Goal: Information Seeking & Learning: Learn about a topic

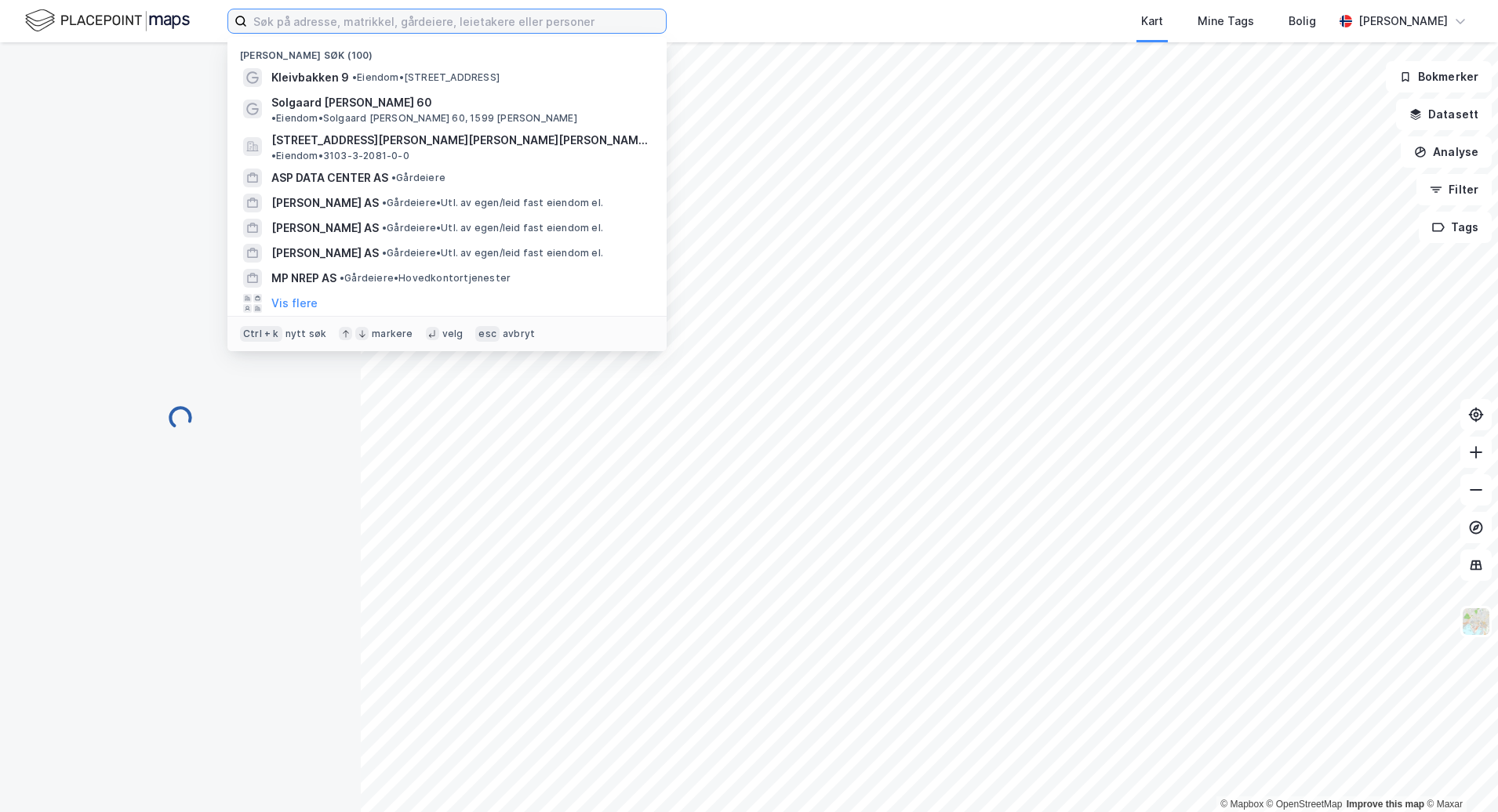
click at [457, 31] on input at bounding box center [457, 21] width 419 height 24
paste input "[STREET_ADDRESS][PERSON_NAME]"
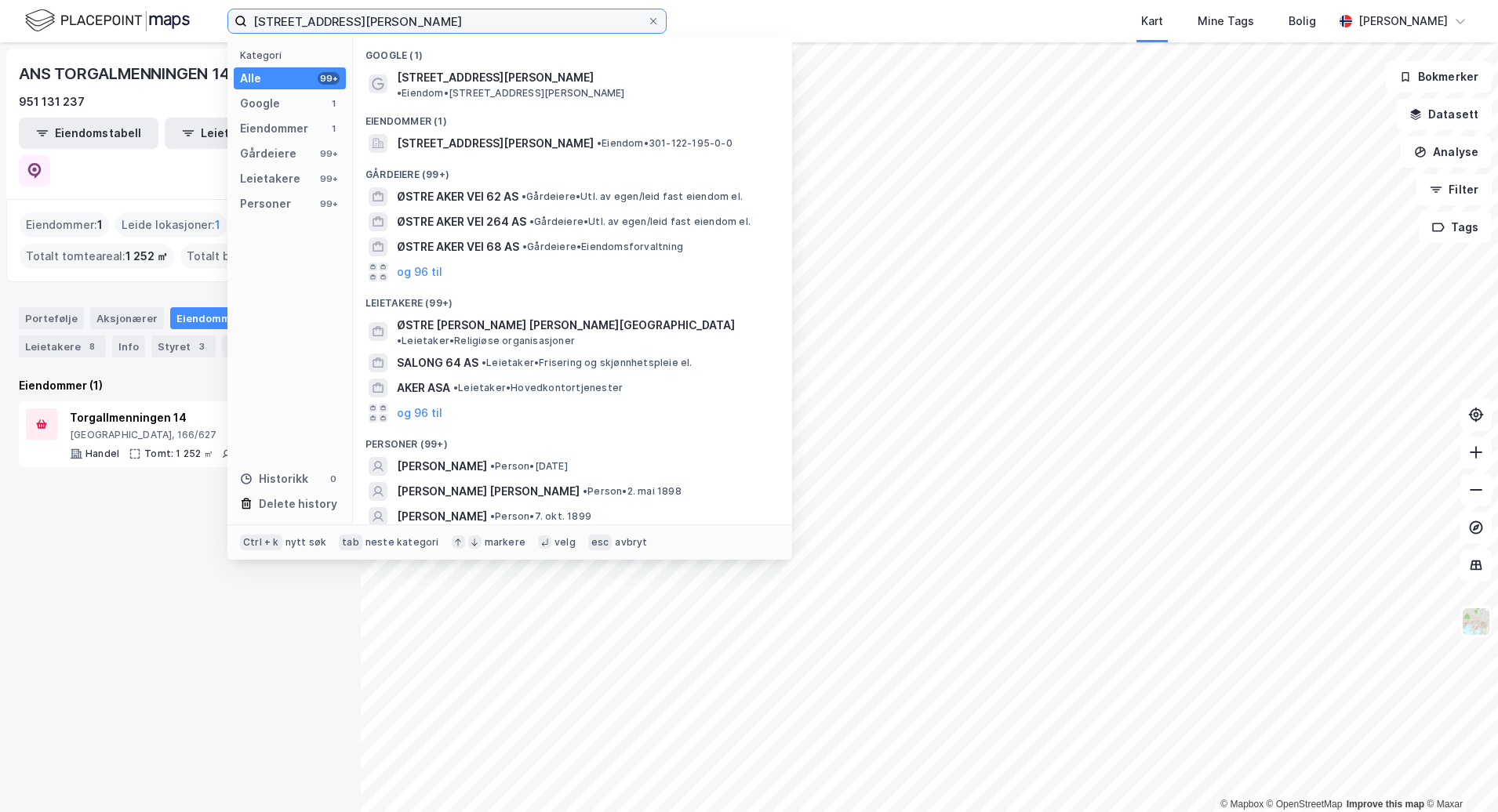
type input "[STREET_ADDRESS][PERSON_NAME]"
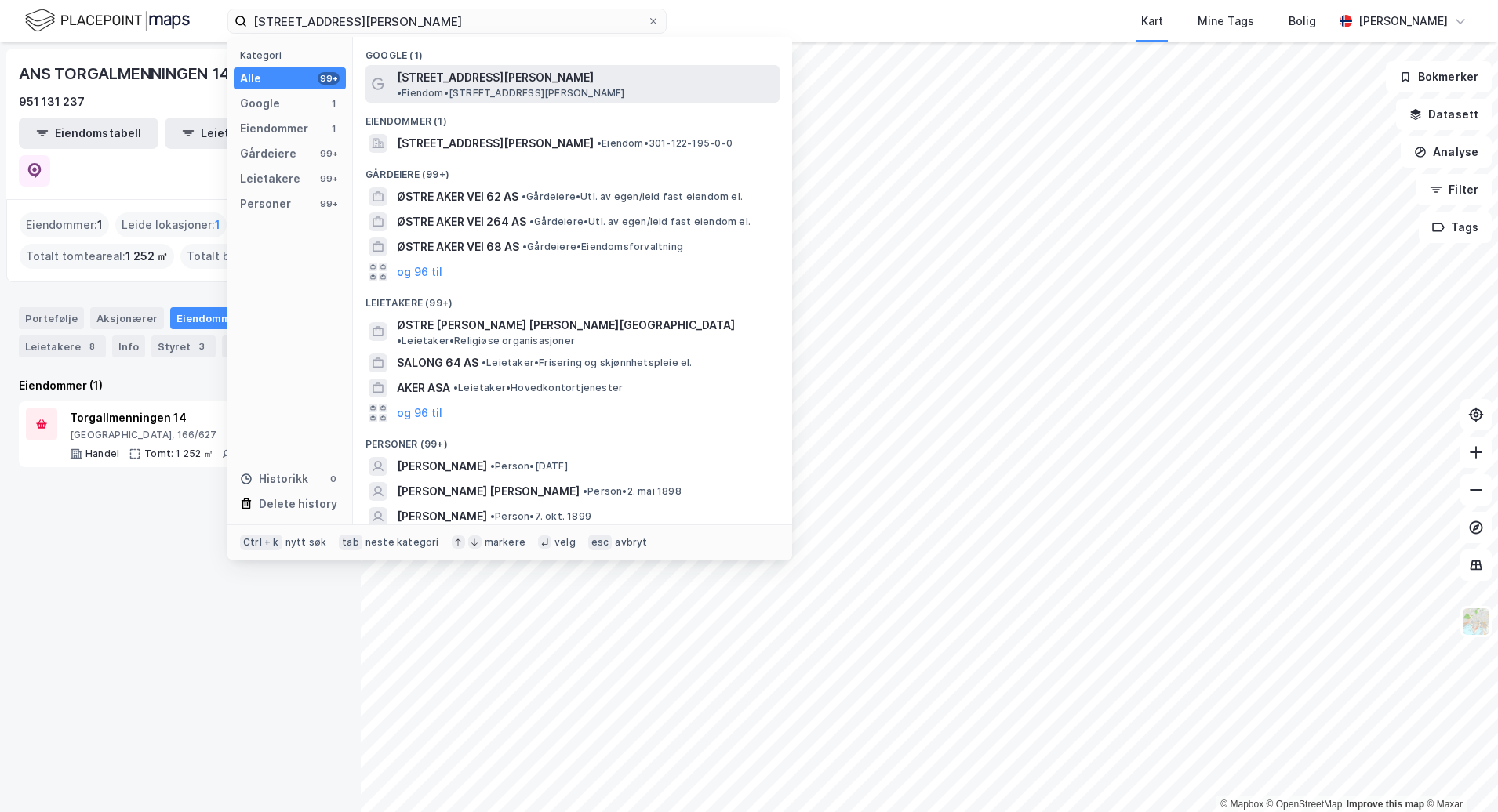
click at [501, 68] on div "[STREET_ADDRESS][PERSON_NAME] • Eiendom • [STREET_ADDRESS][PERSON_NAME]" at bounding box center [587, 84] width 379 height 32
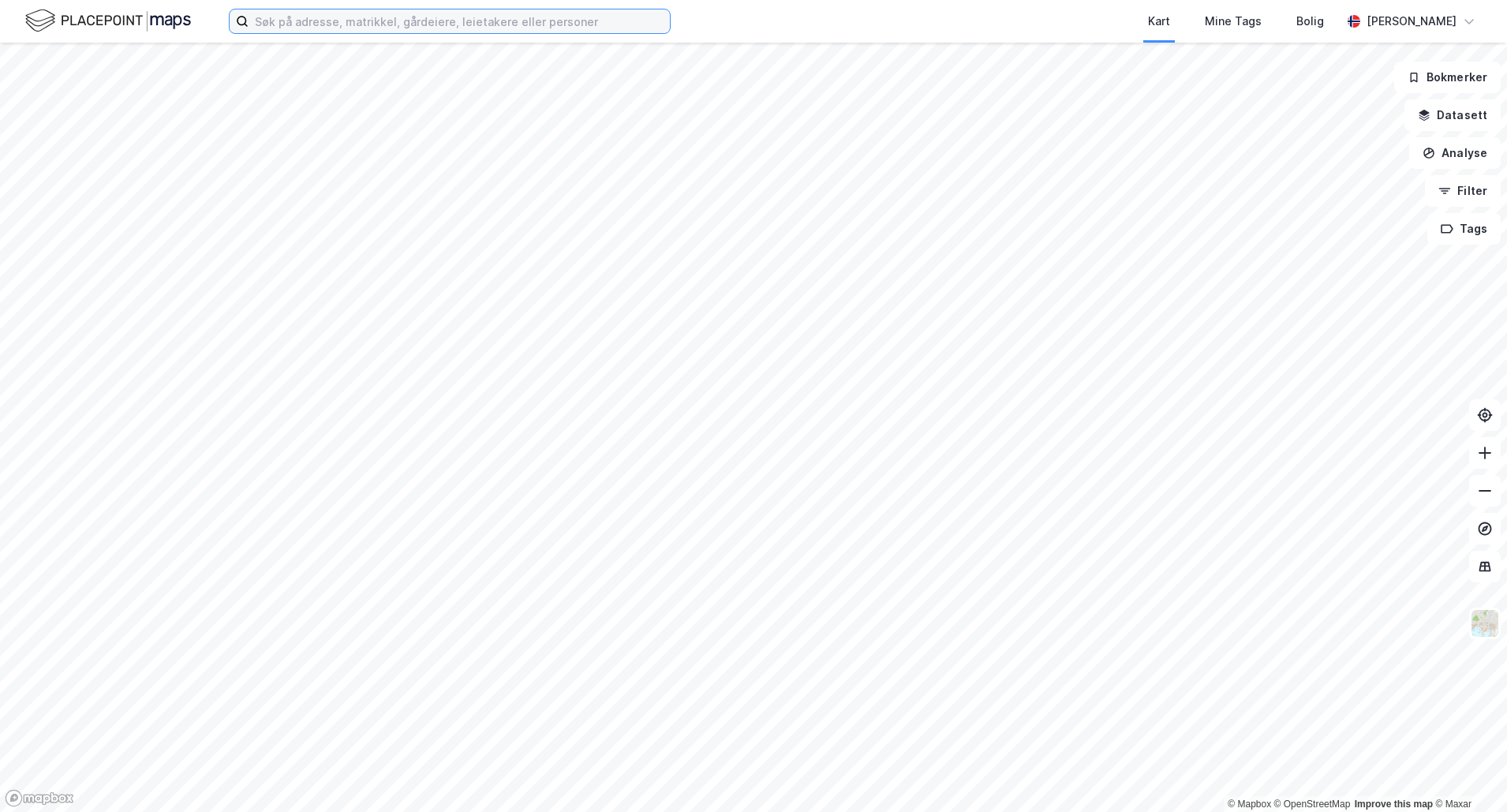
click at [405, 32] on input at bounding box center [459, 21] width 422 height 24
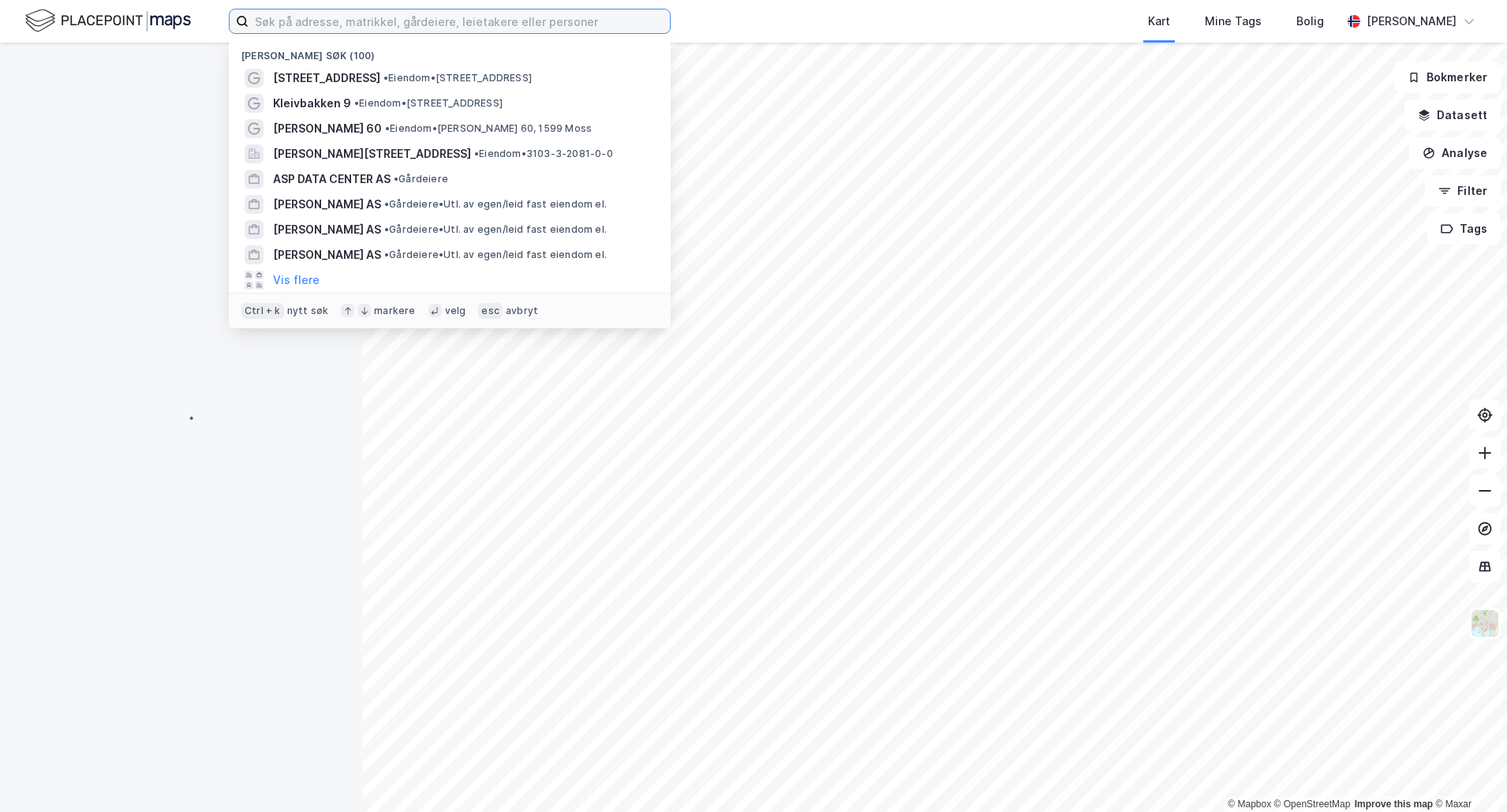
paste input "Nygårdsgaten 64"
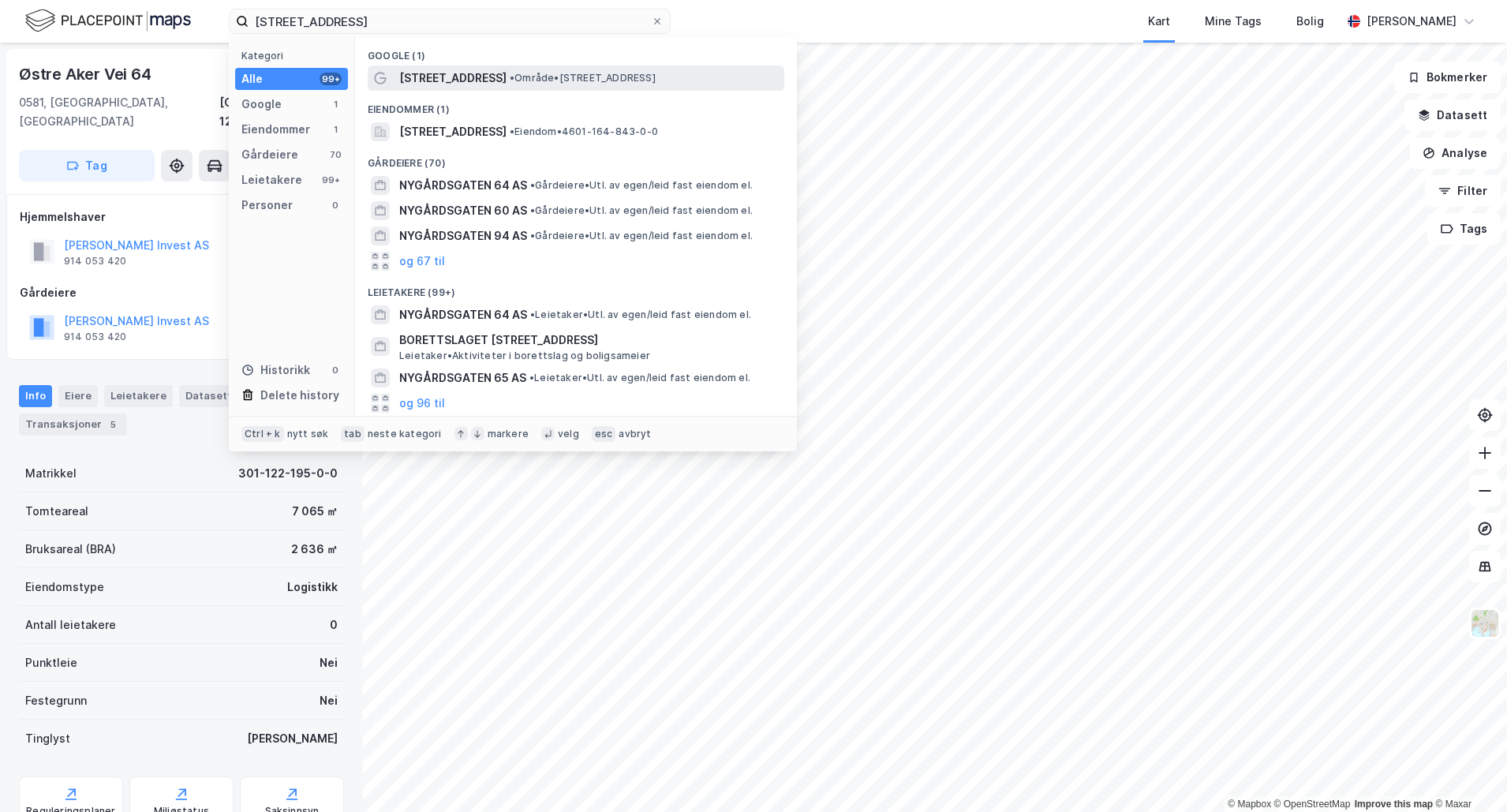
click at [490, 83] on span "Nygårdsgaten 64" at bounding box center [453, 78] width 107 height 19
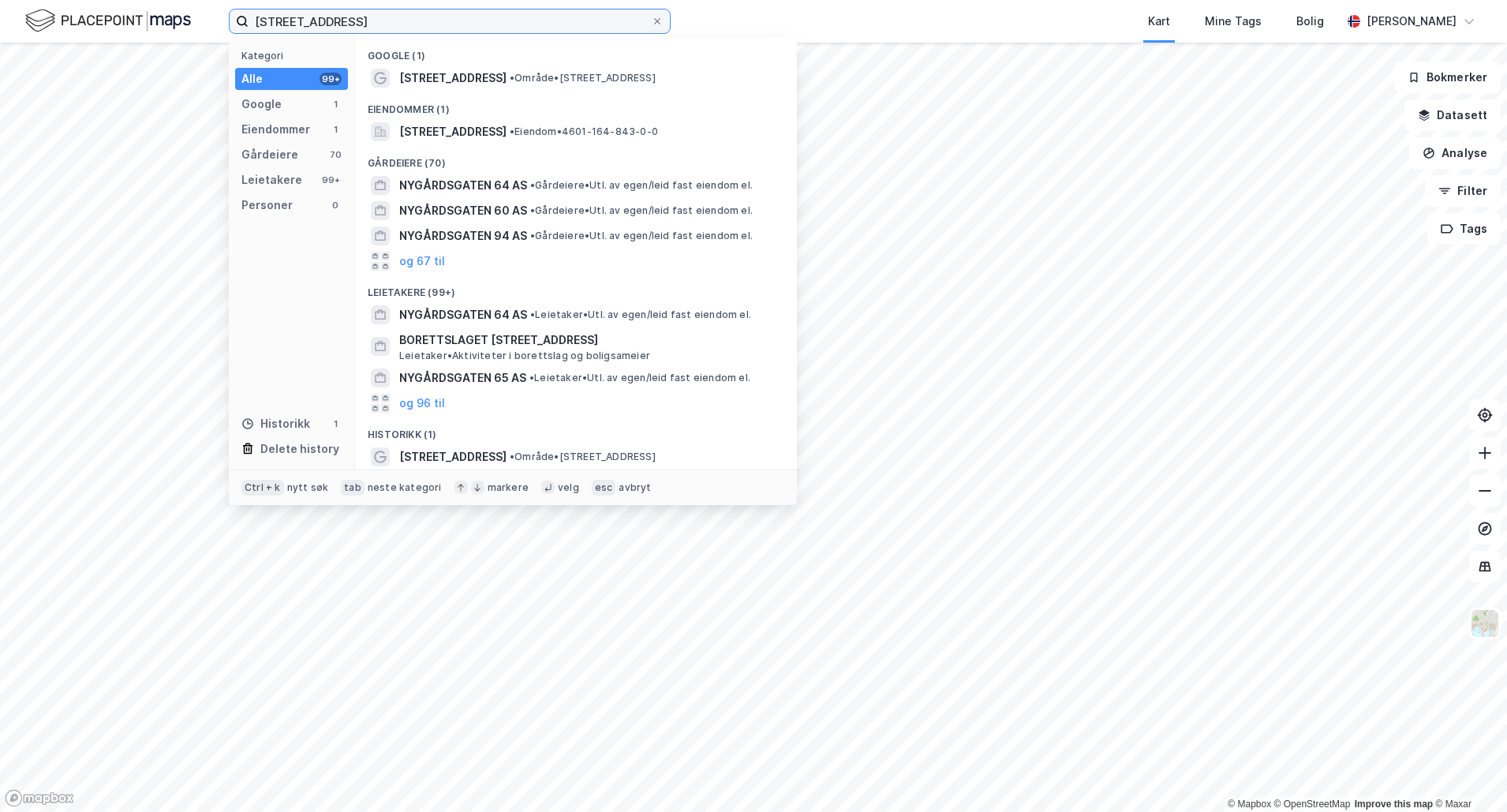
click at [403, 16] on input "Nygårdsgaten 64" at bounding box center [449, 21] width 402 height 24
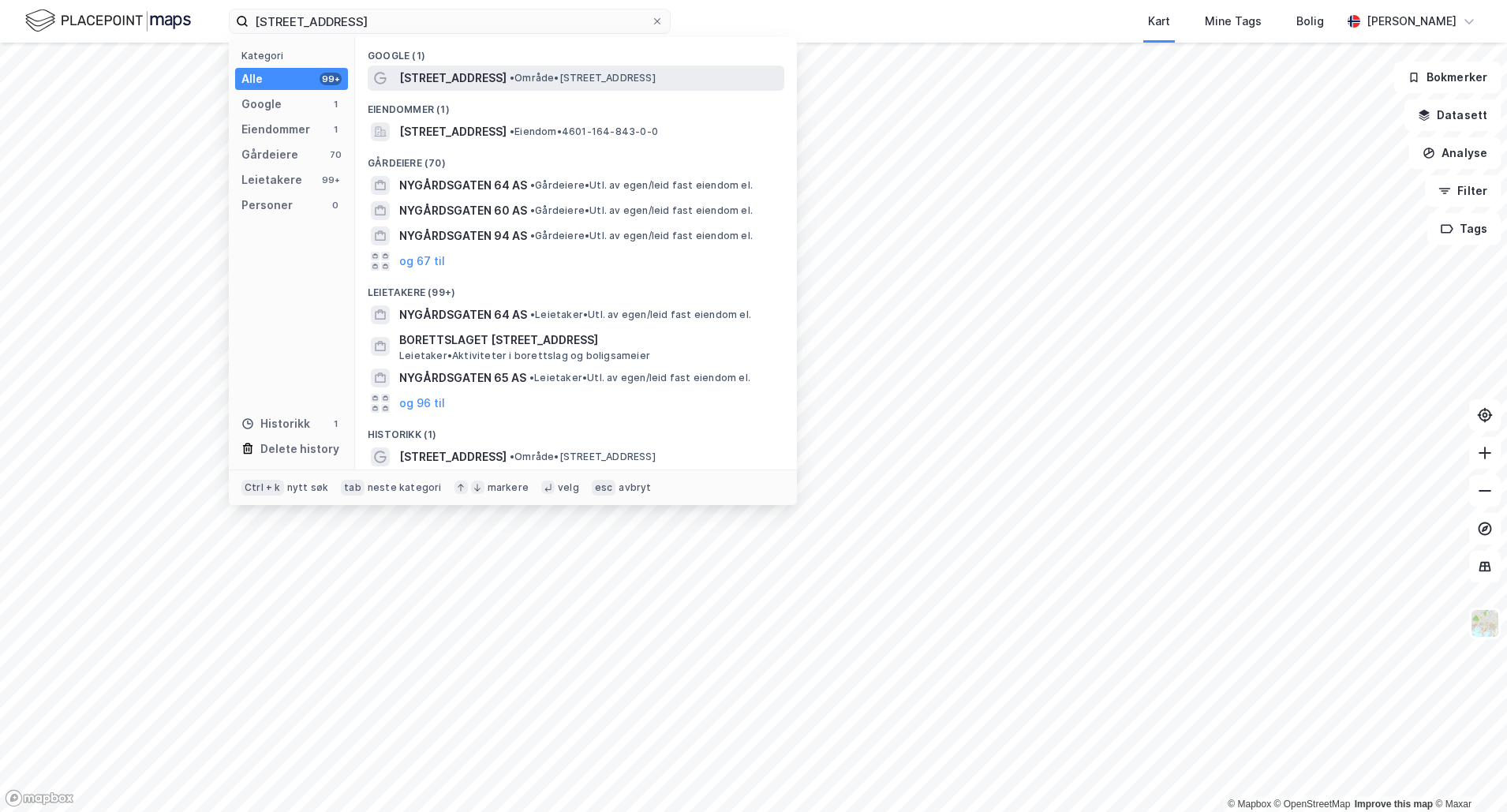
click at [489, 80] on span "Nygårdsgaten 64" at bounding box center [453, 78] width 107 height 19
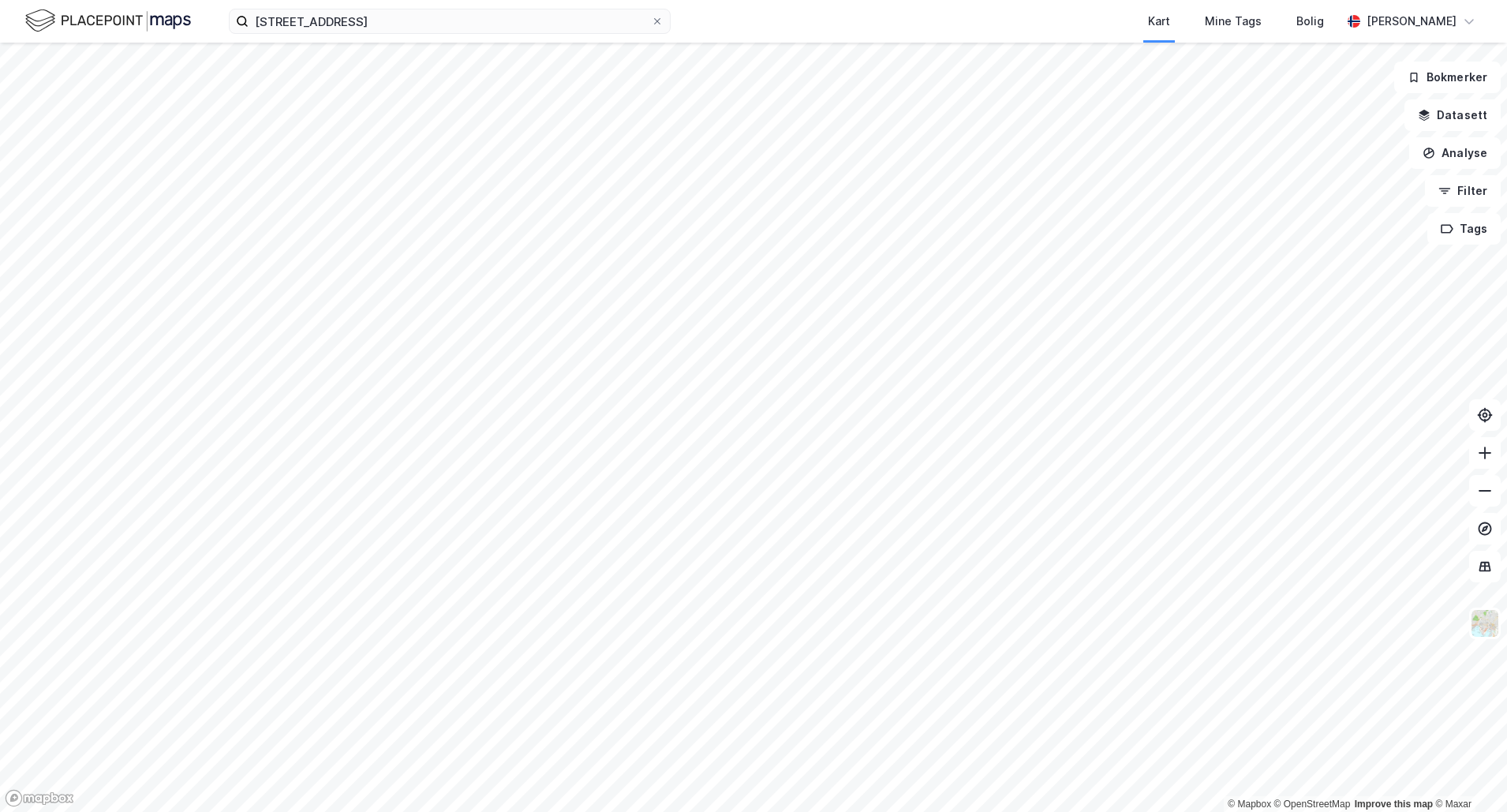
click at [400, 36] on div "Nygårdsgaten 64 Kart Mine Tags Bolig Nico Fajarillo" at bounding box center [754, 21] width 1507 height 42
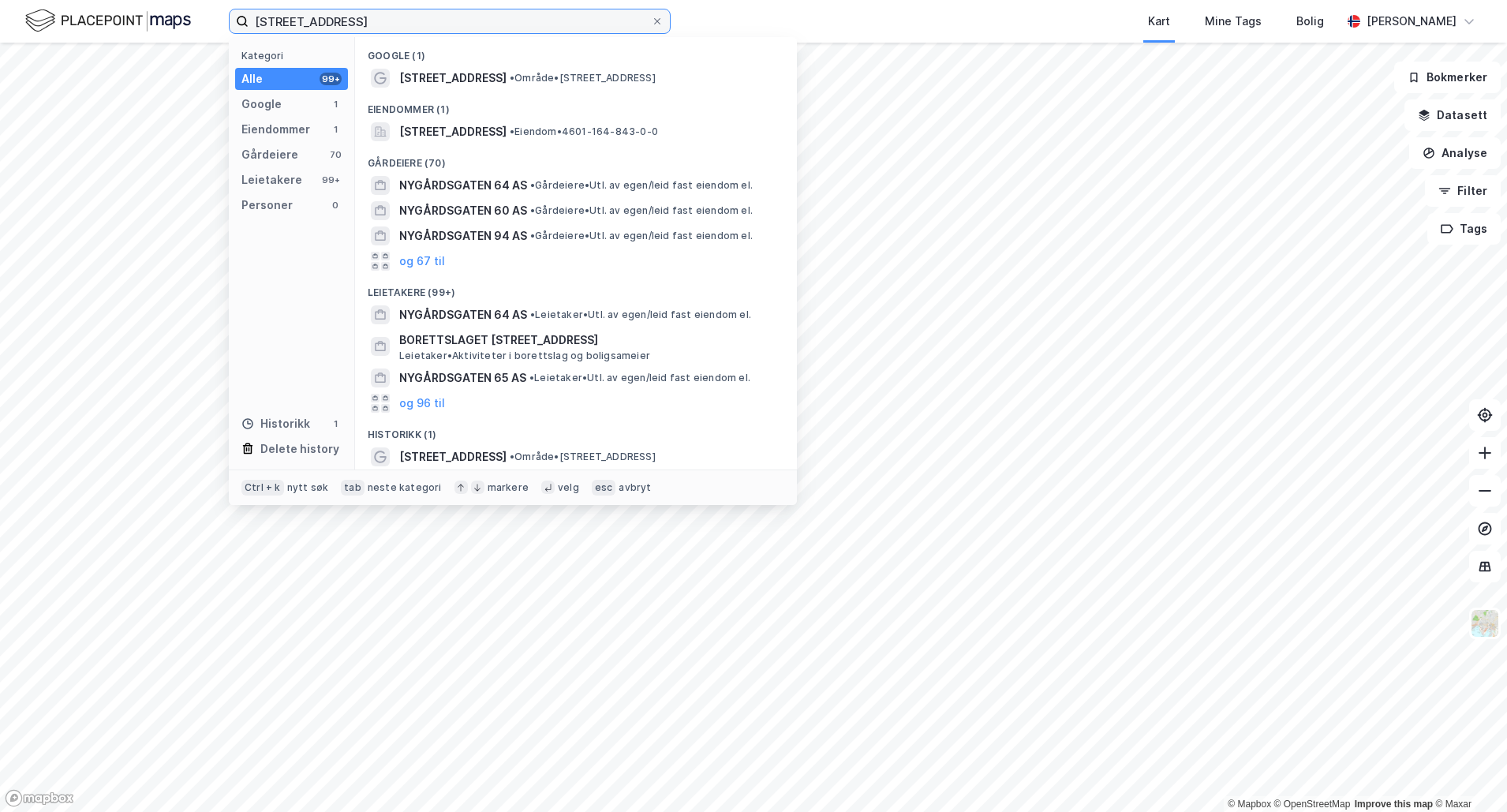
click at [397, 11] on input "Nygårdsgaten 64" at bounding box center [449, 21] width 402 height 24
click at [291, 138] on div "Eiendommer" at bounding box center [275, 129] width 69 height 19
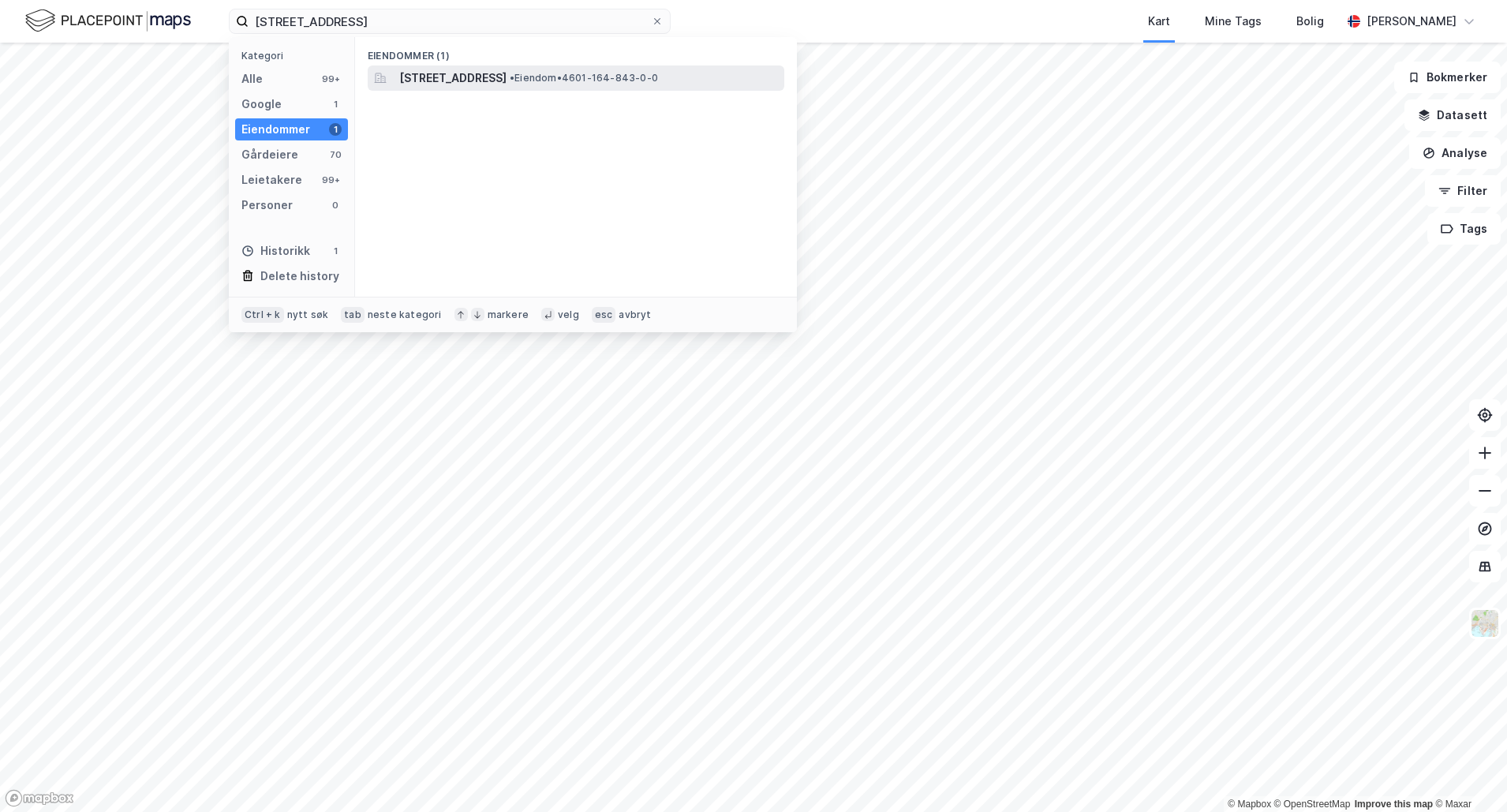
click at [453, 78] on span "Nygårdsgaten 64, 5008, BERGEN, BERGEN" at bounding box center [453, 78] width 107 height 19
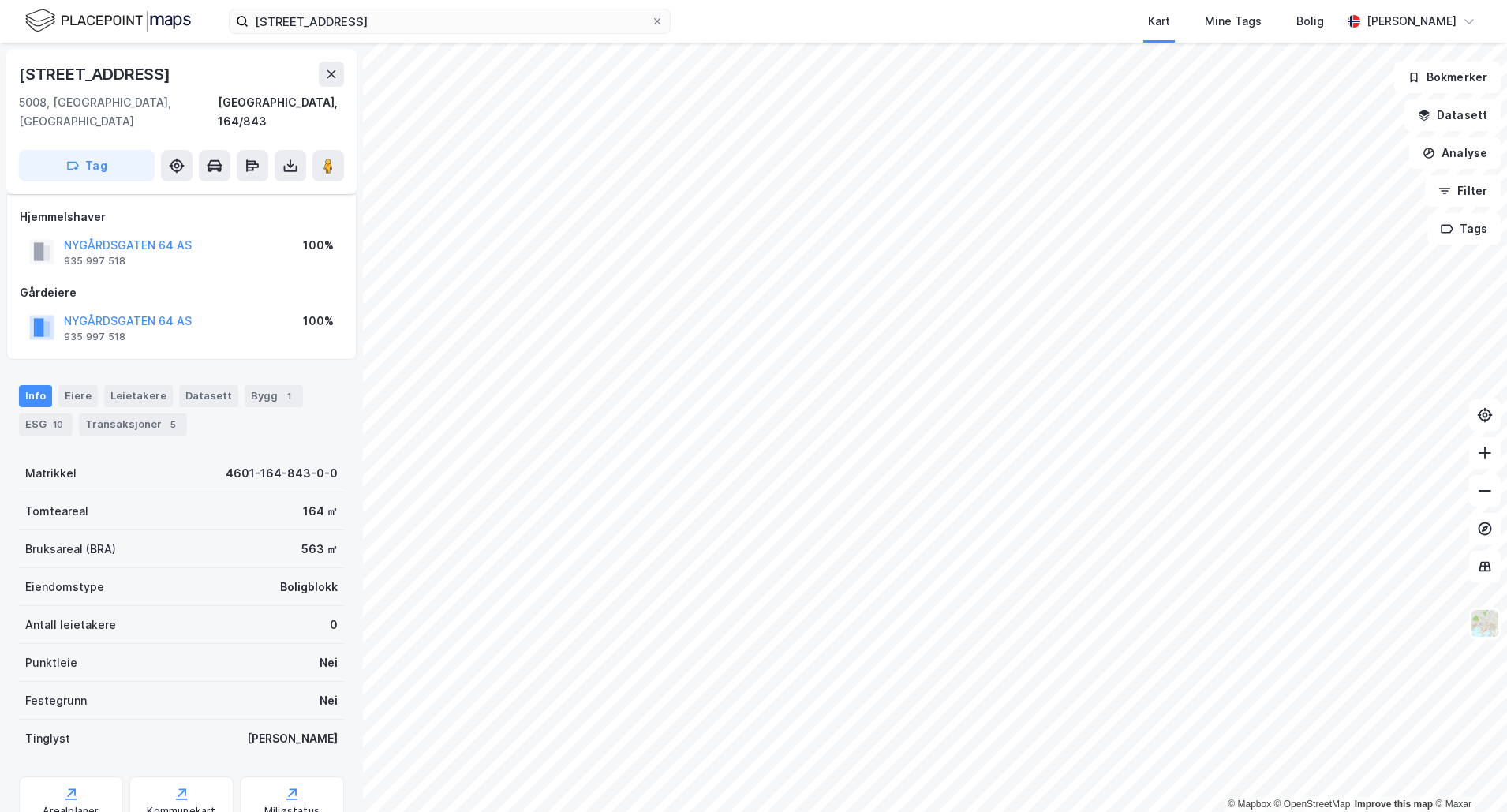
scroll to position [47, 0]
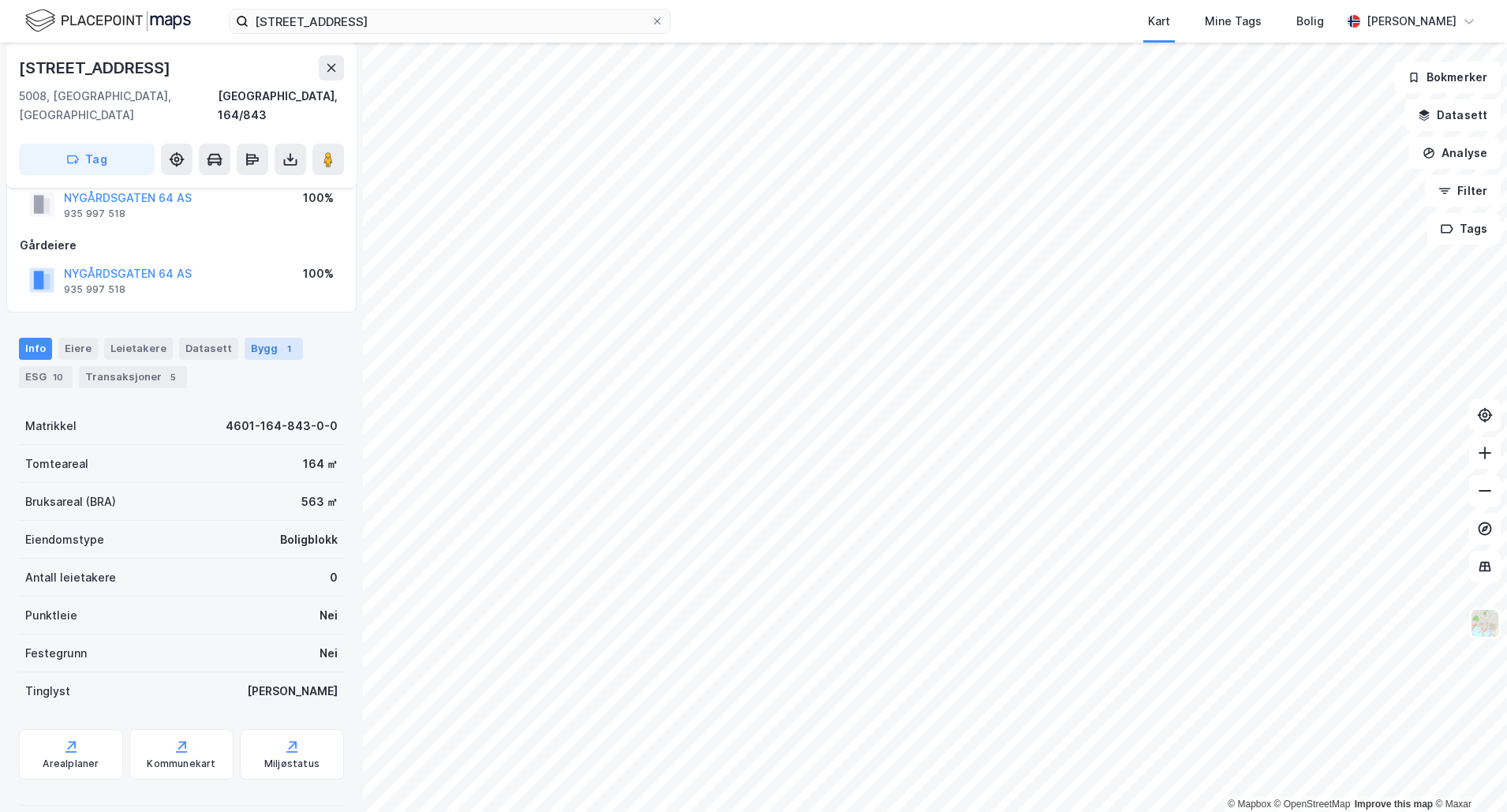
click at [252, 337] on div "Bygg 1" at bounding box center [273, 348] width 58 height 22
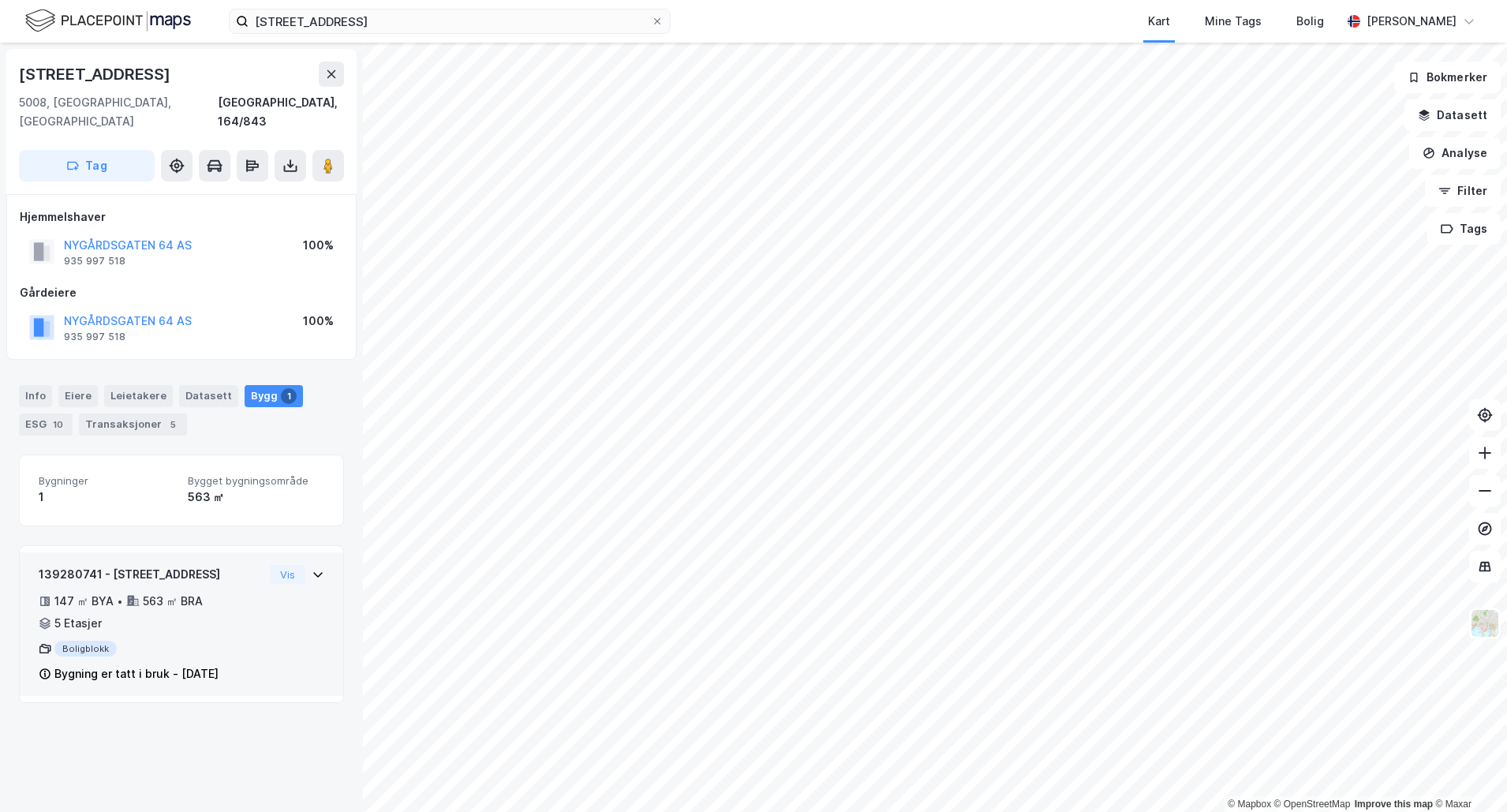
click at [311, 568] on icon at bounding box center [317, 573] width 12 height 12
click at [189, 385] on div "Datasett" at bounding box center [208, 395] width 59 height 22
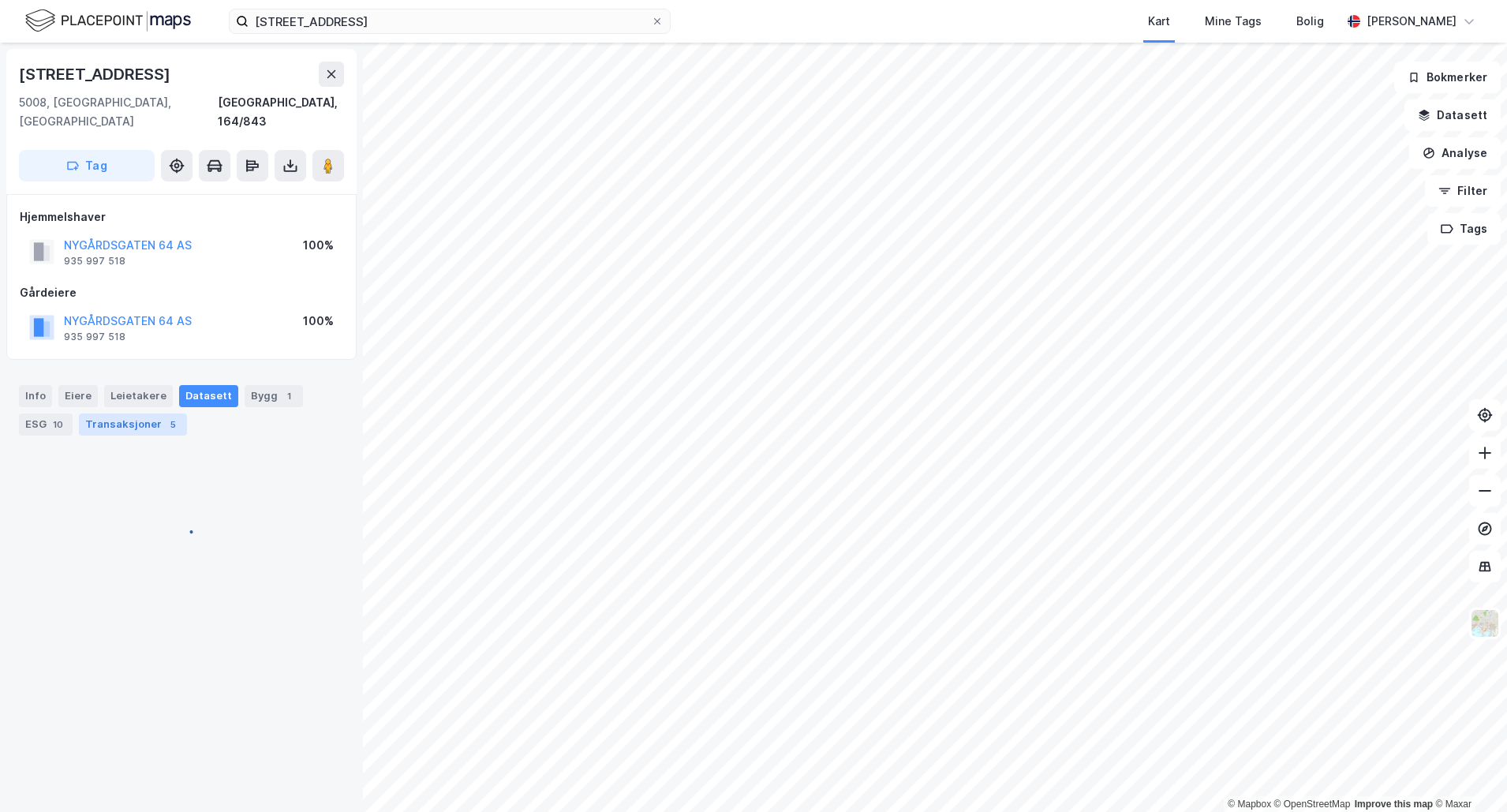
click at [172, 417] on div "5" at bounding box center [172, 424] width 16 height 16
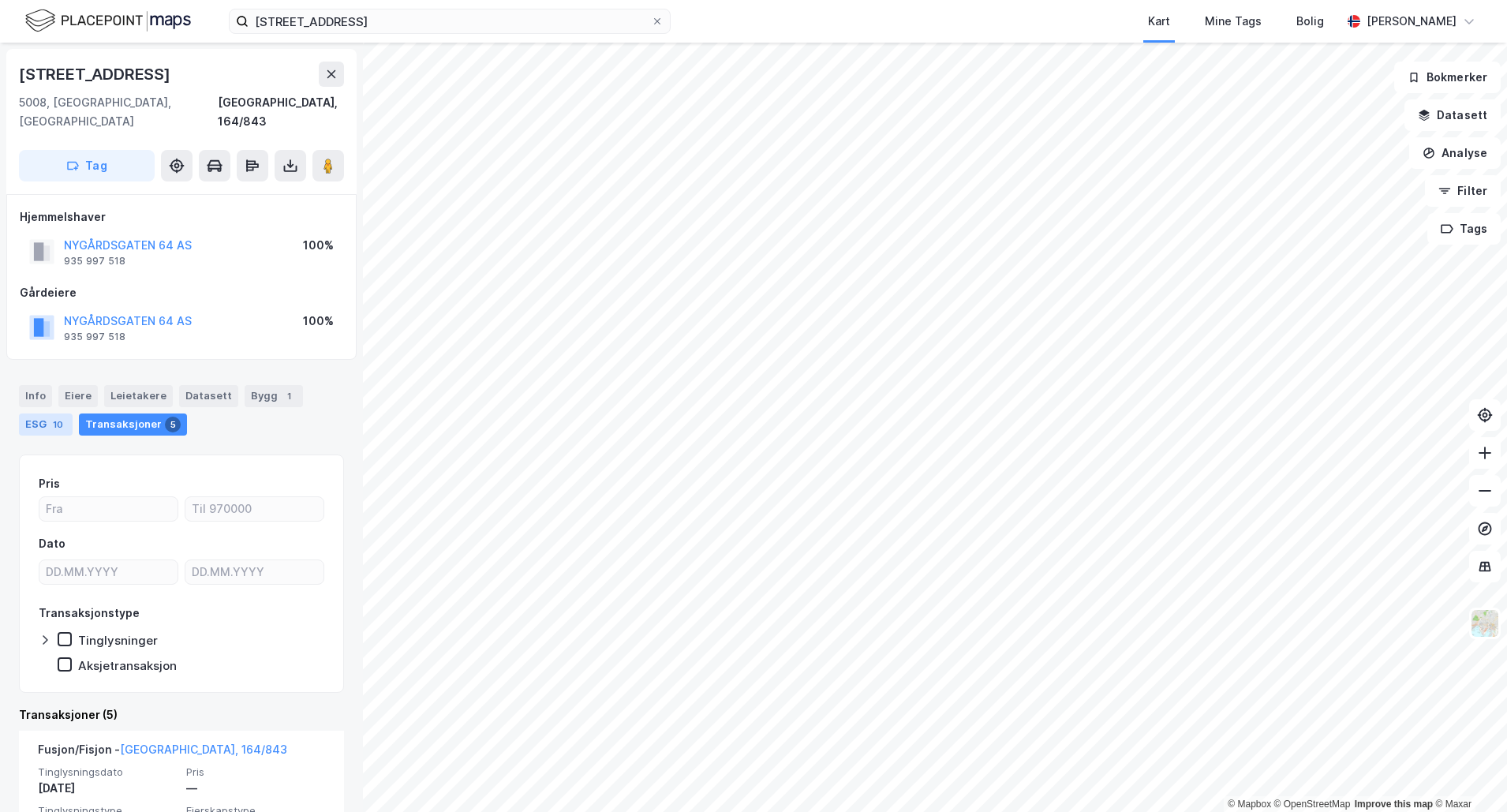
click at [42, 413] on div "ESG 10" at bounding box center [46, 424] width 54 height 22
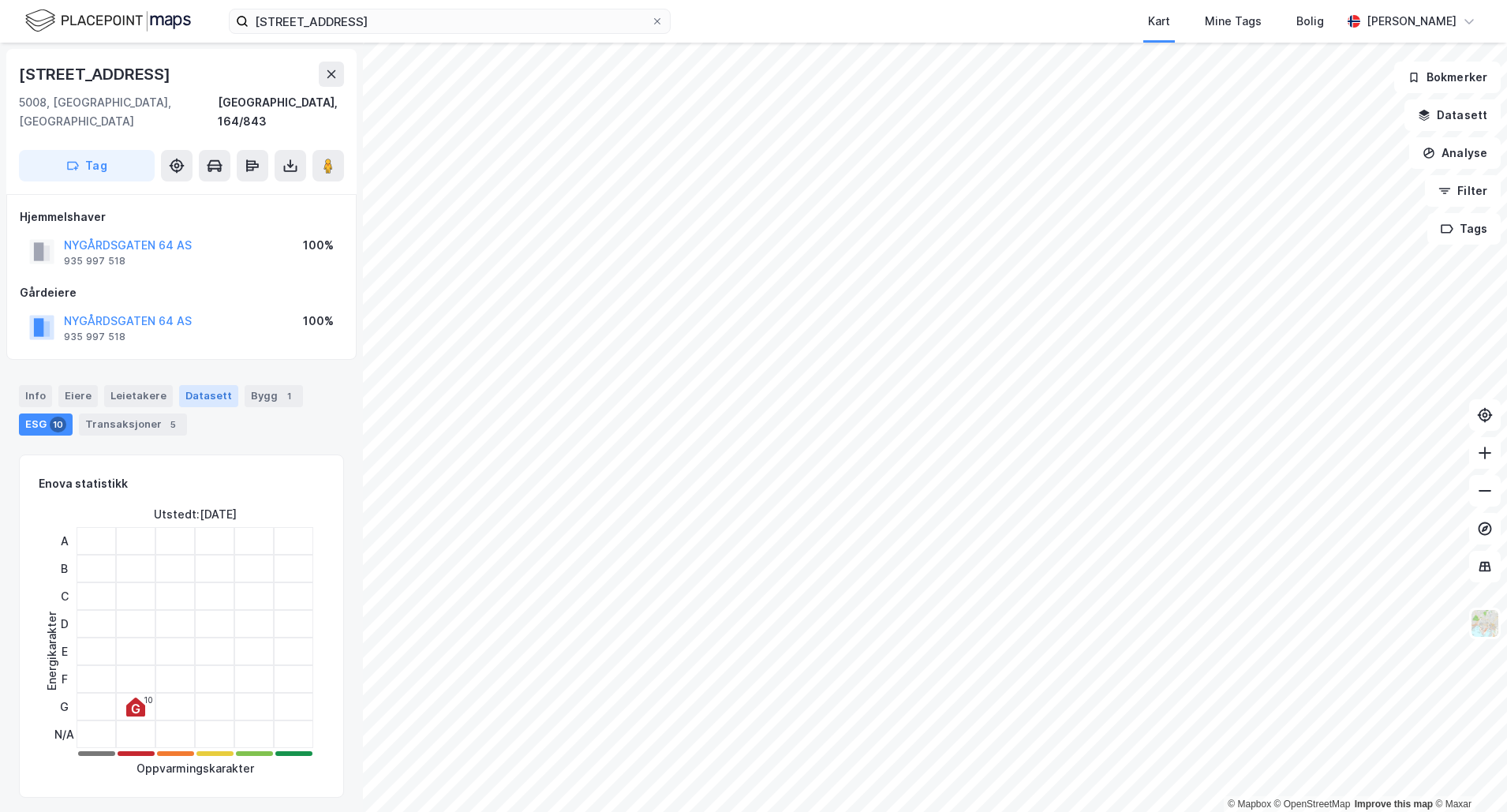
click at [202, 385] on div "Datasett" at bounding box center [208, 395] width 59 height 22
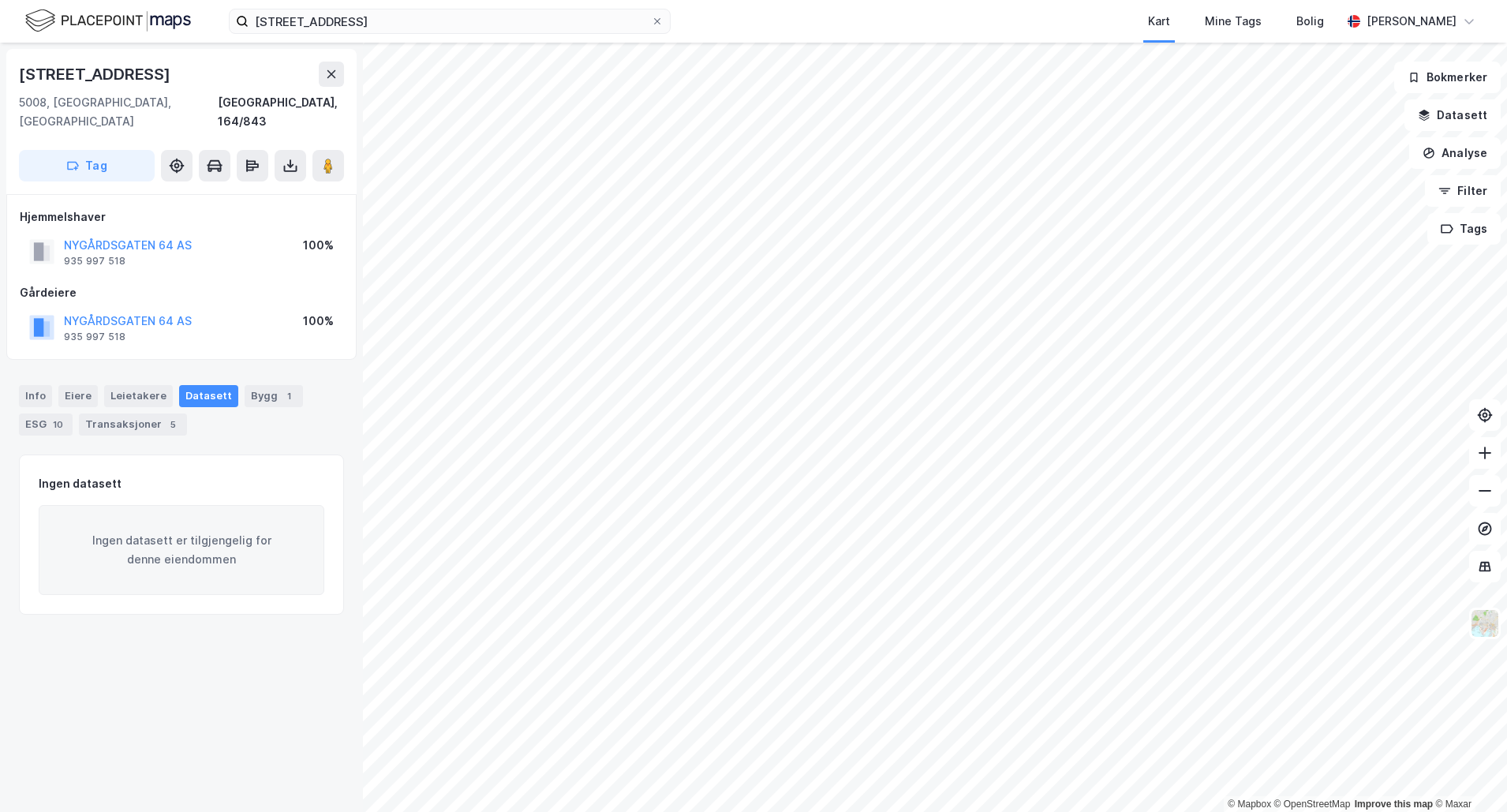
click at [151, 366] on div "Info Eiere Leietakere Datasett Bygg 1 ESG 10 Transaksjoner 5" at bounding box center [181, 404] width 363 height 76
click at [150, 385] on div "Leietakere" at bounding box center [138, 395] width 69 height 22
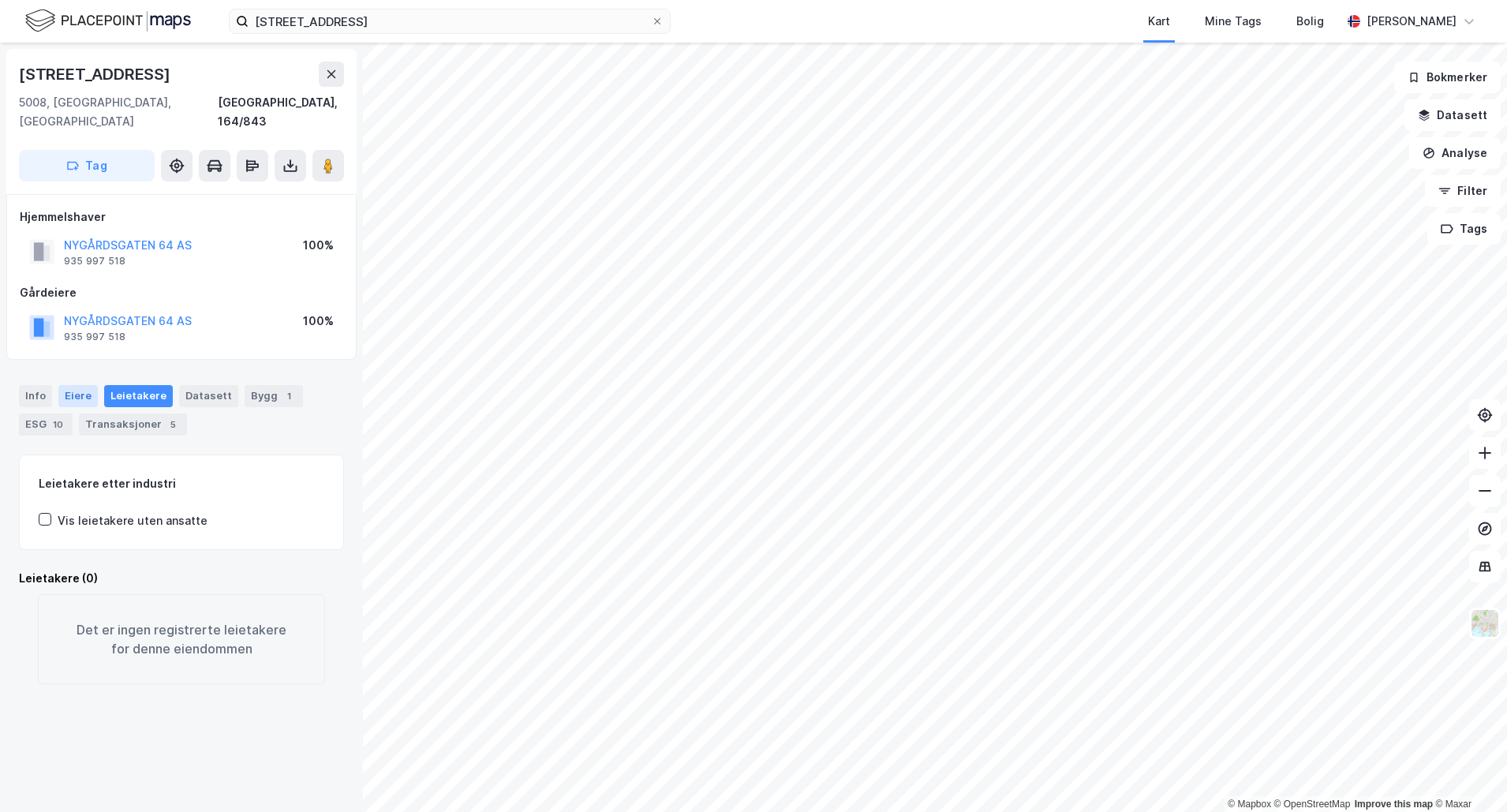
click at [82, 385] on div "Eiere" at bounding box center [78, 395] width 39 height 22
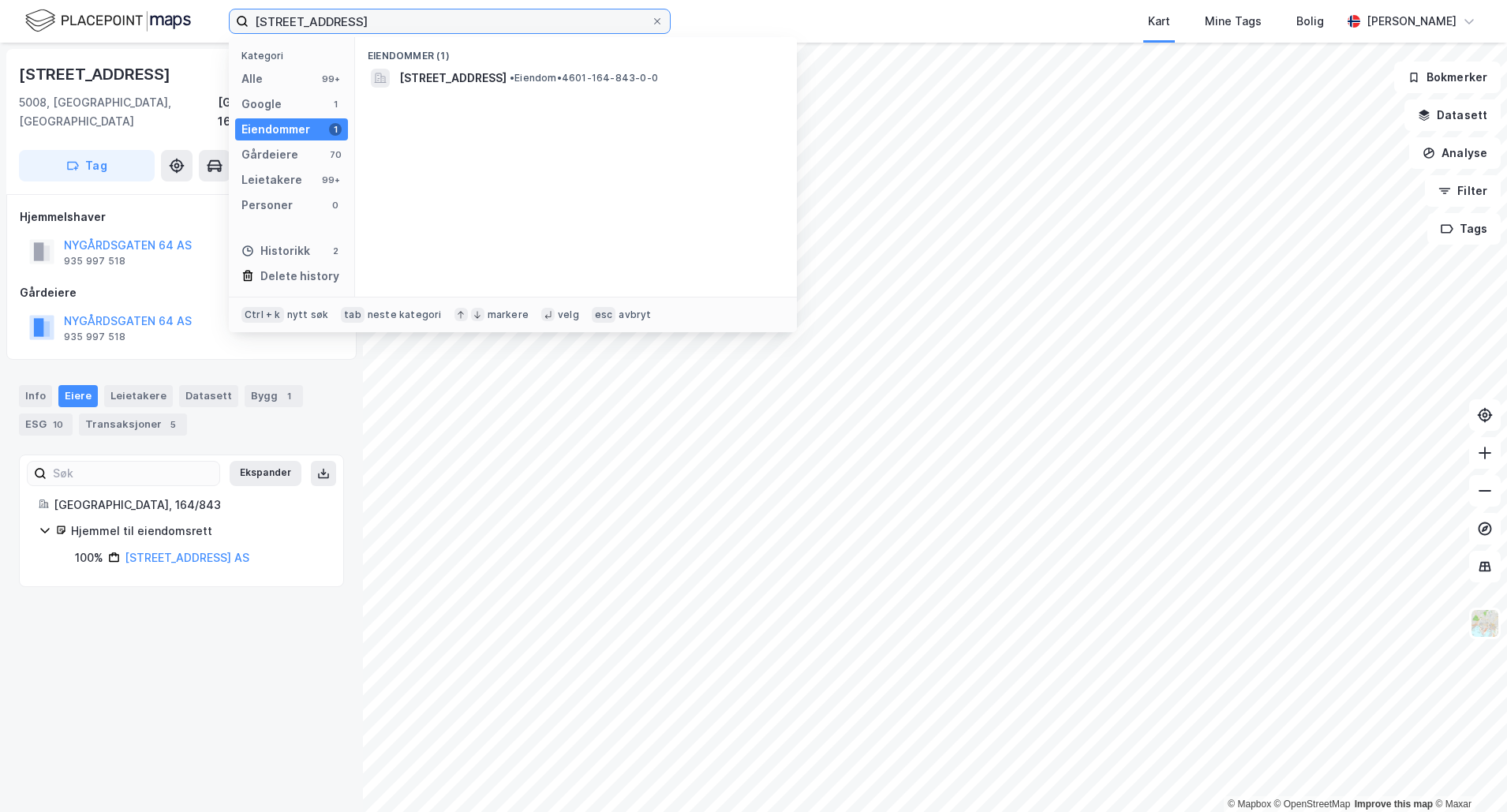
drag, startPoint x: 498, startPoint y: 22, endPoint x: 130, endPoint y: 22, distance: 368.0
click at [92, 20] on div "Nygårdsgaten 64 Kategori Alle 99+ Google 1 Eiendommer 1 Gårdeiere 70 Leietakere…" at bounding box center [754, 21] width 1507 height 42
paste input "Fosswinckels gate 65"
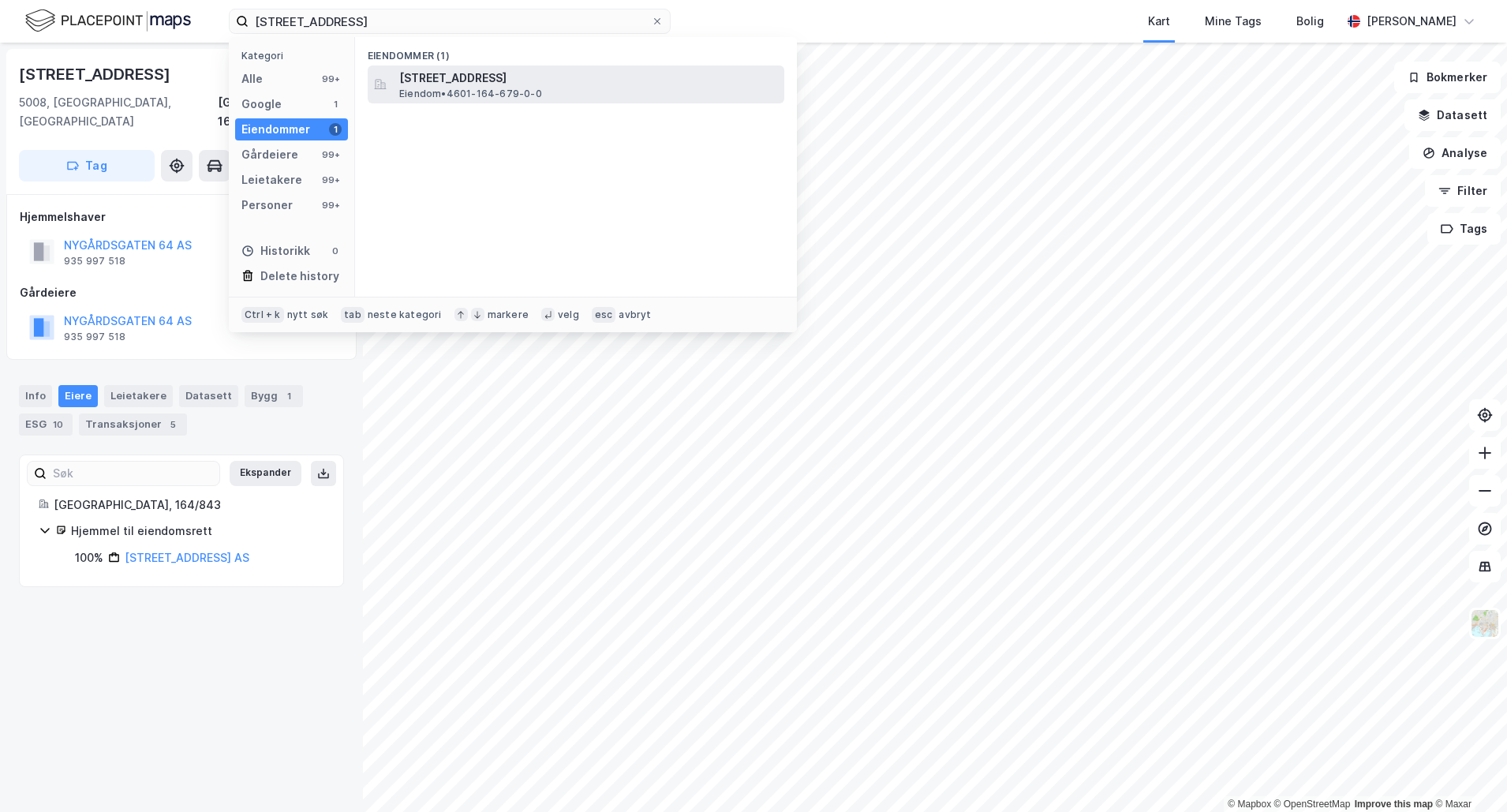
click at [499, 80] on span "Fosswinckels gate 65, 5008, BERGEN, BERGEN" at bounding box center [588, 78] width 378 height 19
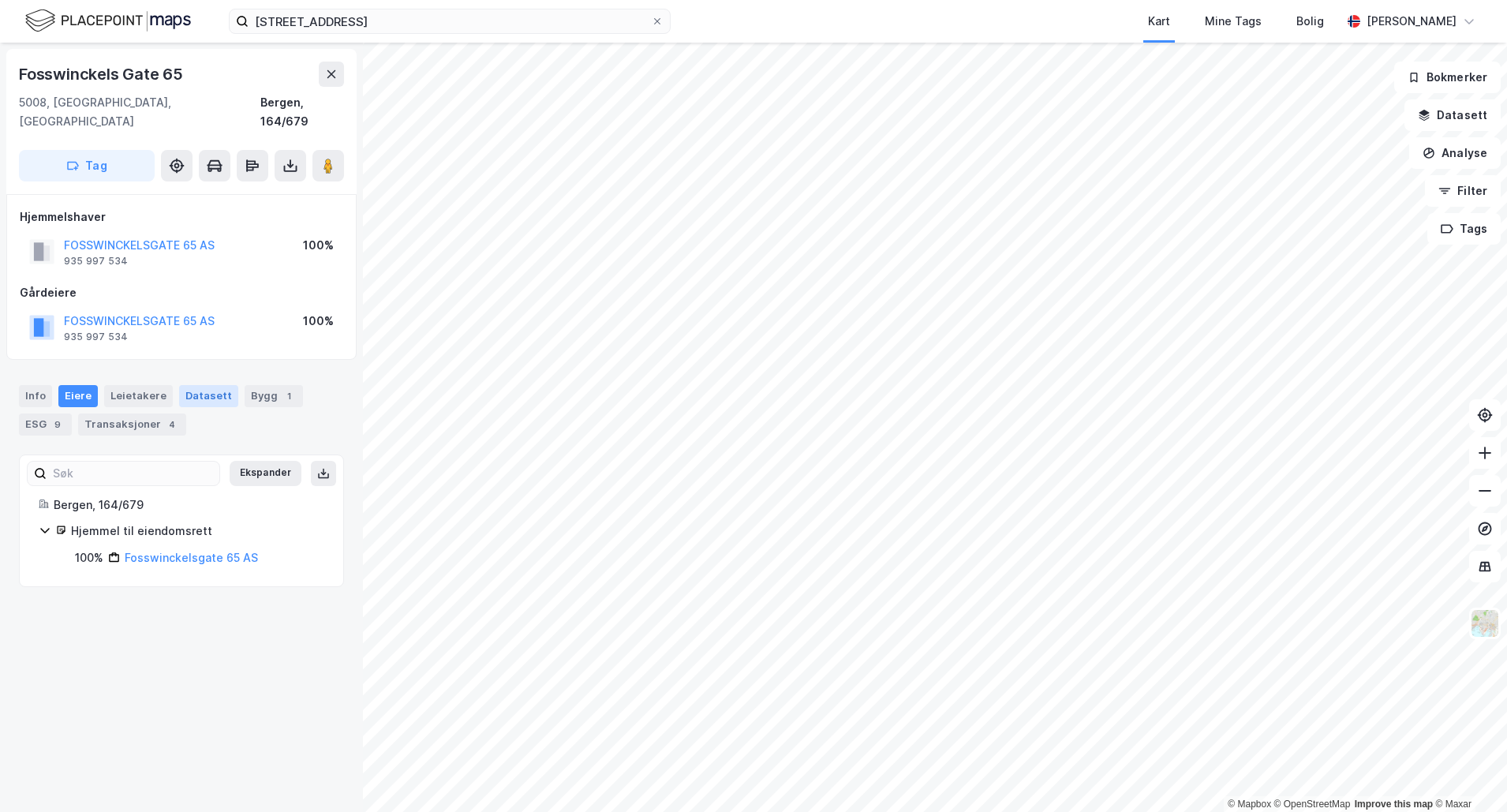
click at [203, 385] on div "Datasett" at bounding box center [208, 395] width 59 height 22
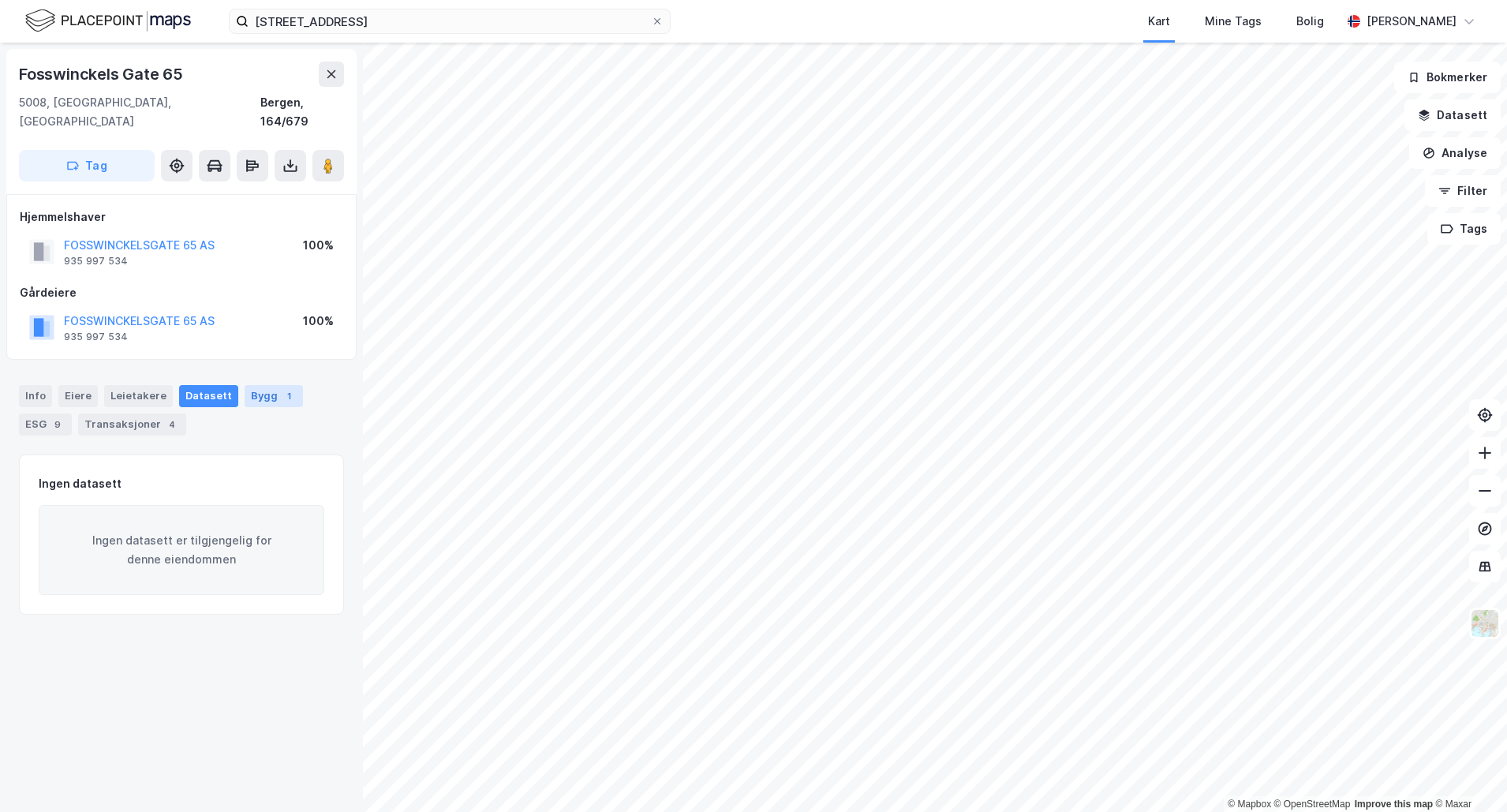
click at [252, 385] on div "Bygg 1" at bounding box center [273, 395] width 58 height 22
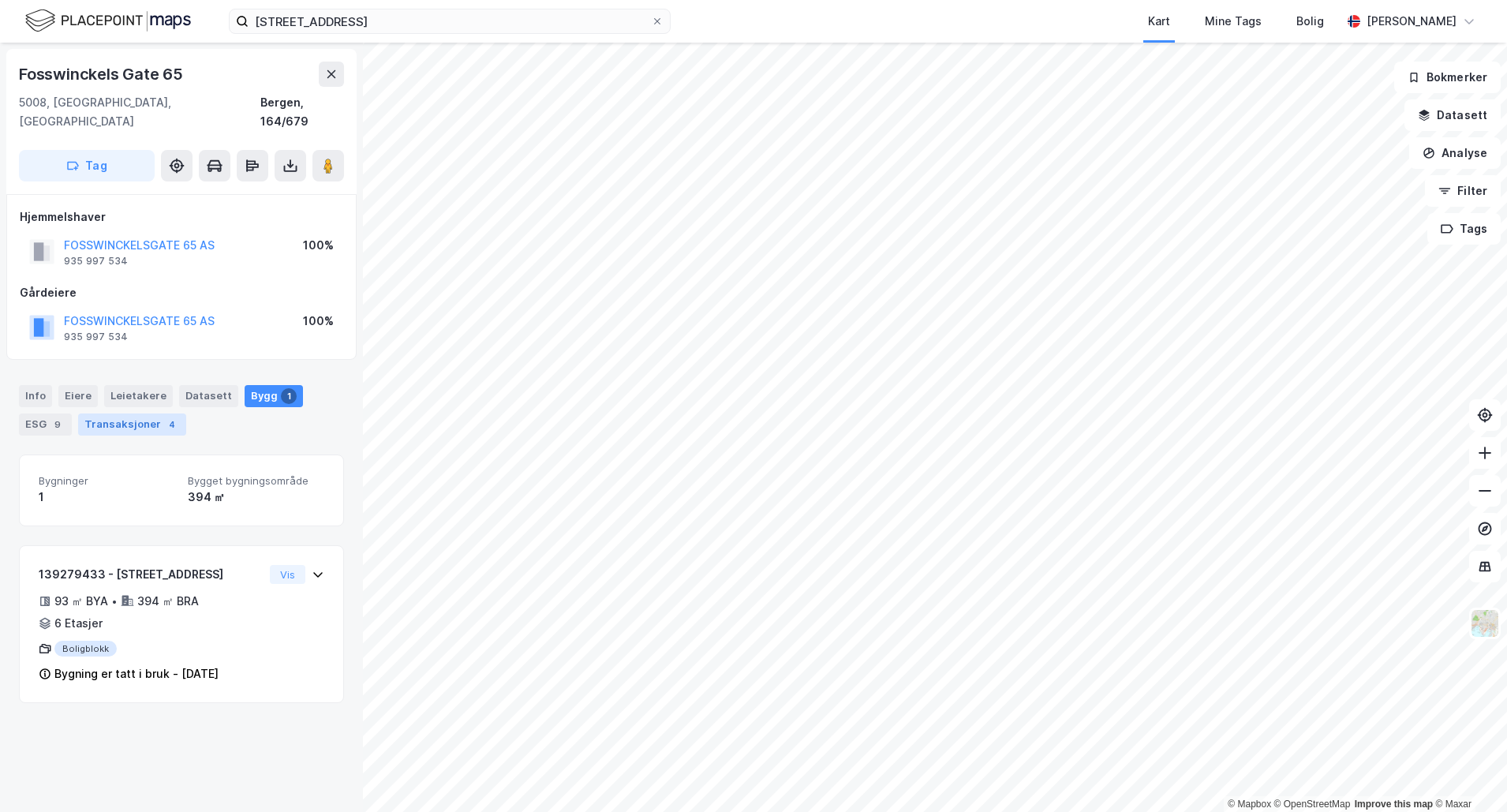
click at [147, 416] on div "Transaksjoner 4" at bounding box center [132, 424] width 108 height 22
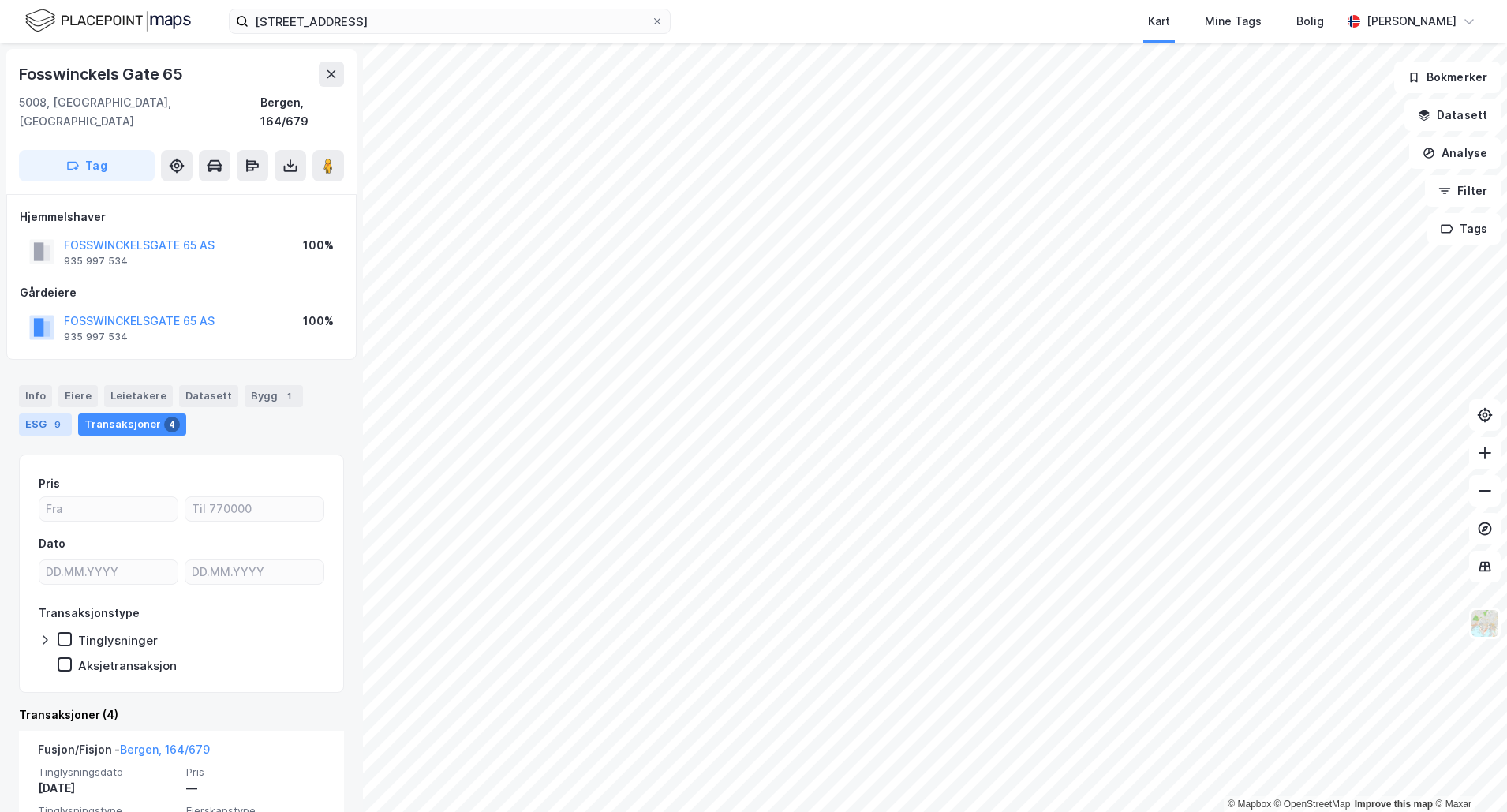
click at [67, 413] on div "ESG 9" at bounding box center [45, 424] width 53 height 22
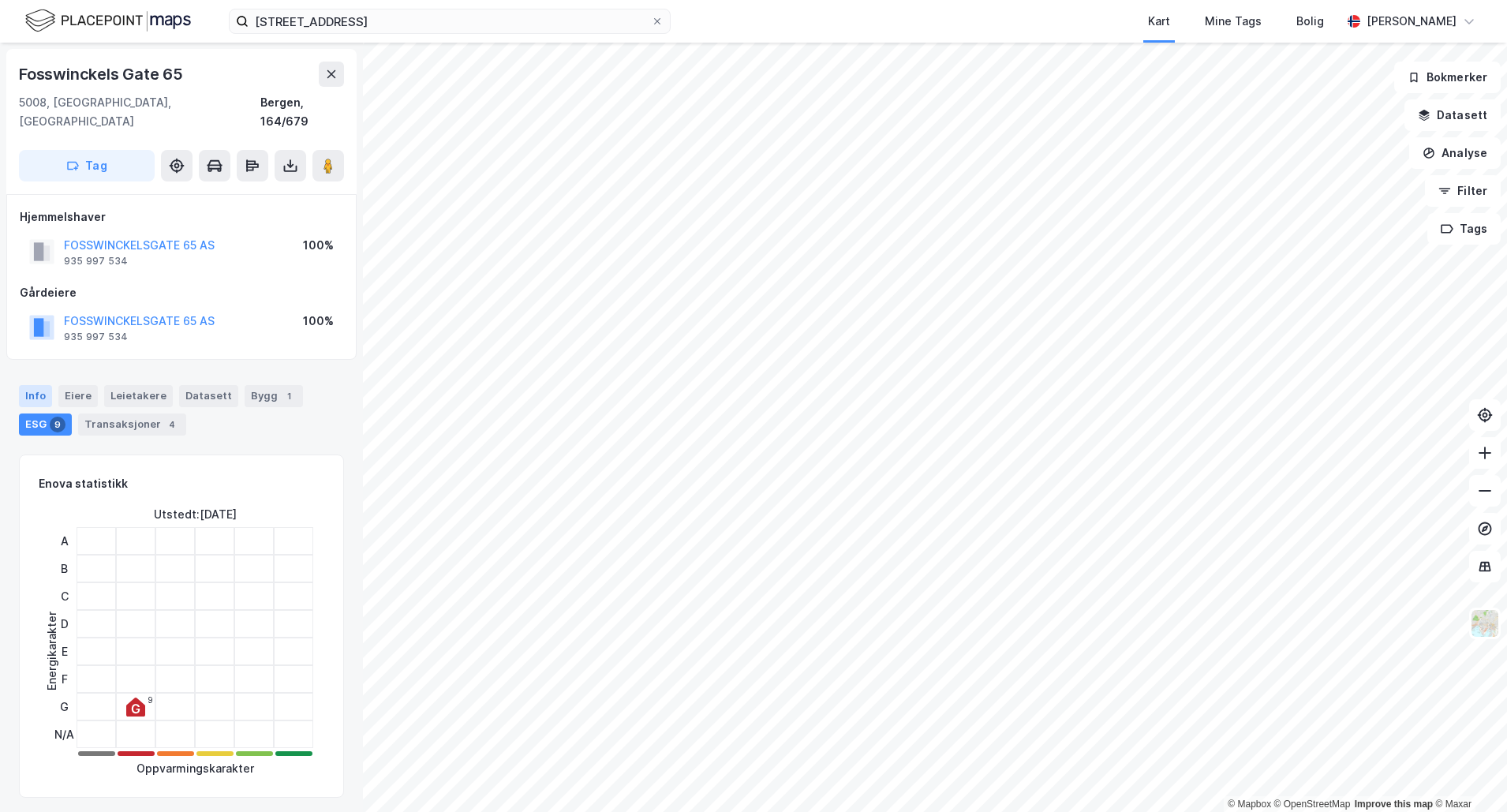
click at [20, 385] on div "Info" at bounding box center [35, 395] width 34 height 22
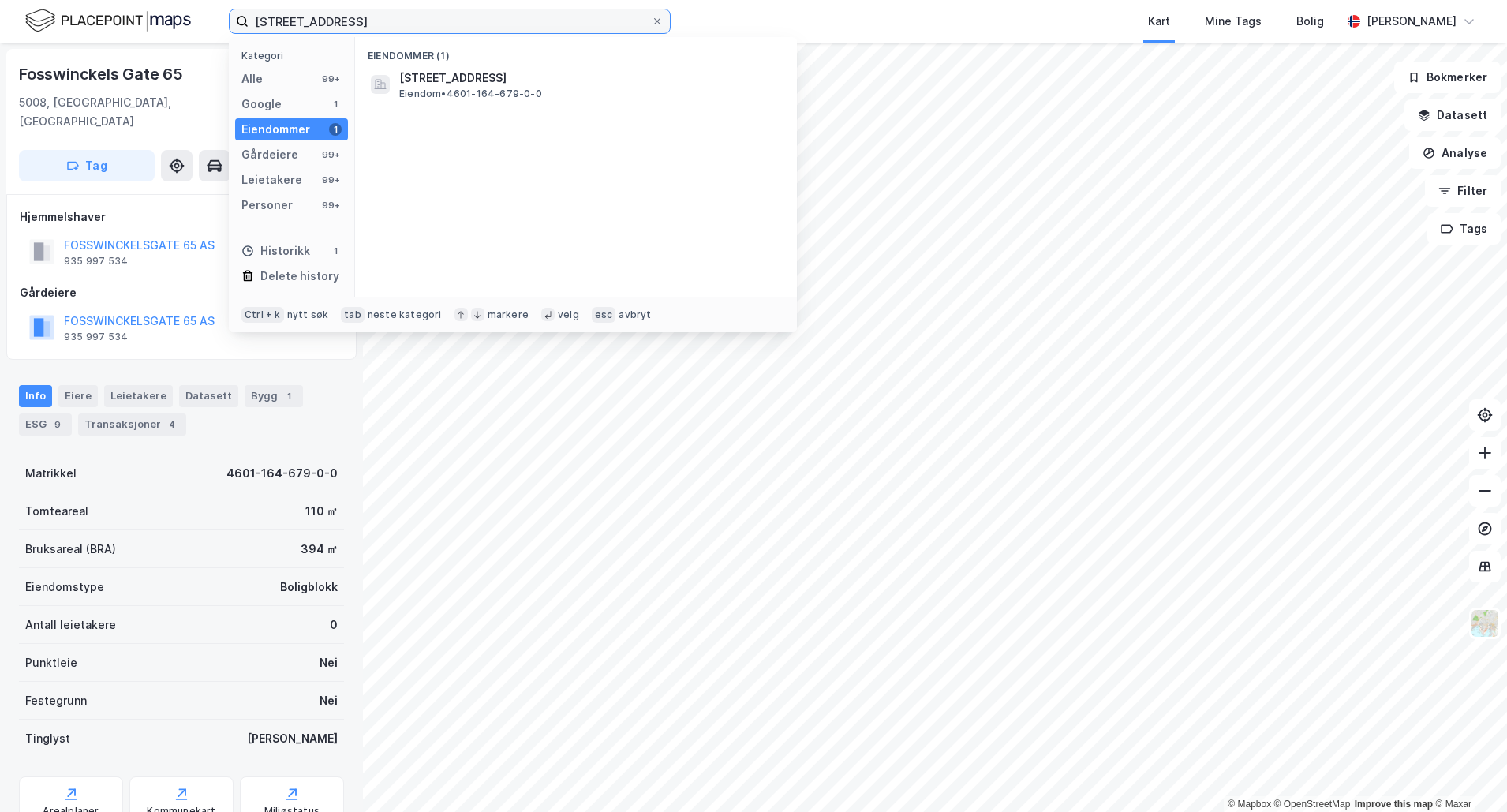
drag, startPoint x: 342, startPoint y: 27, endPoint x: 231, endPoint y: 30, distance: 111.0
click at [231, 30] on label "Fosswinckels gate 65" at bounding box center [449, 21] width 442 height 25
paste input "Neumanns gate 12"
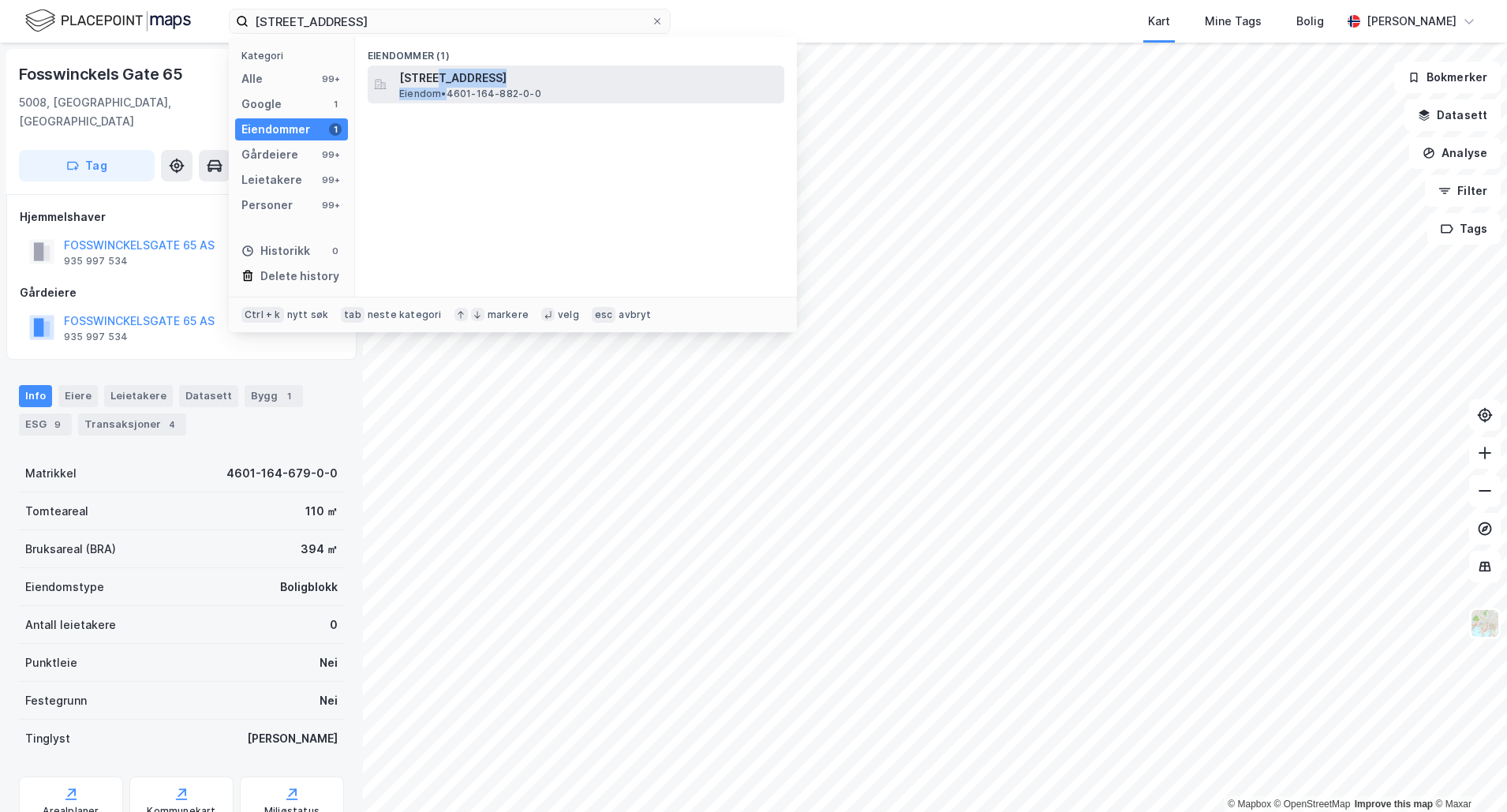
click at [442, 87] on div "Neumanns gate 12, 5015, BERGEN, BERGEN Eiendom • 4601-164-882-0-0" at bounding box center [590, 84] width 382 height 32
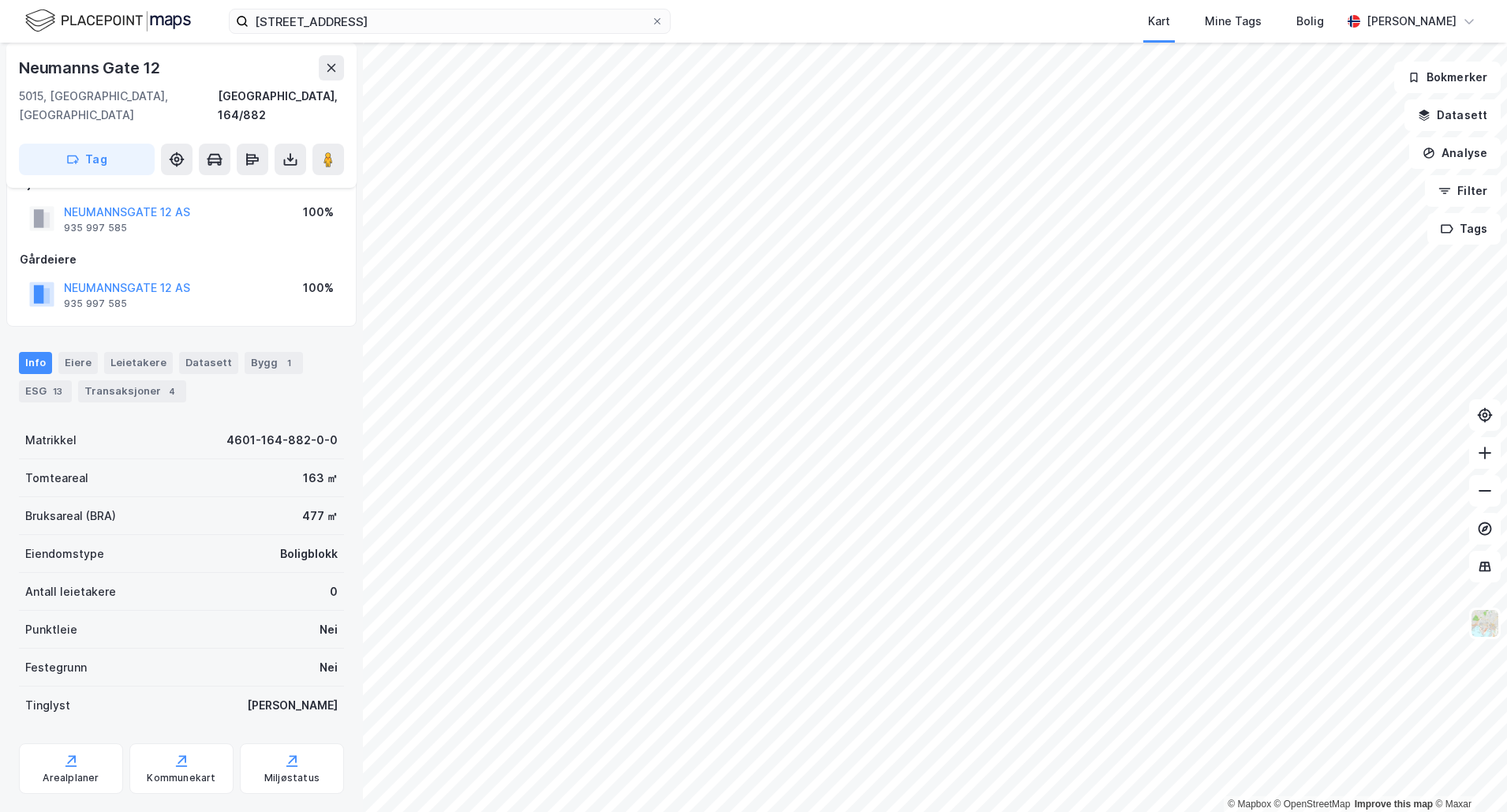
scroll to position [47, 0]
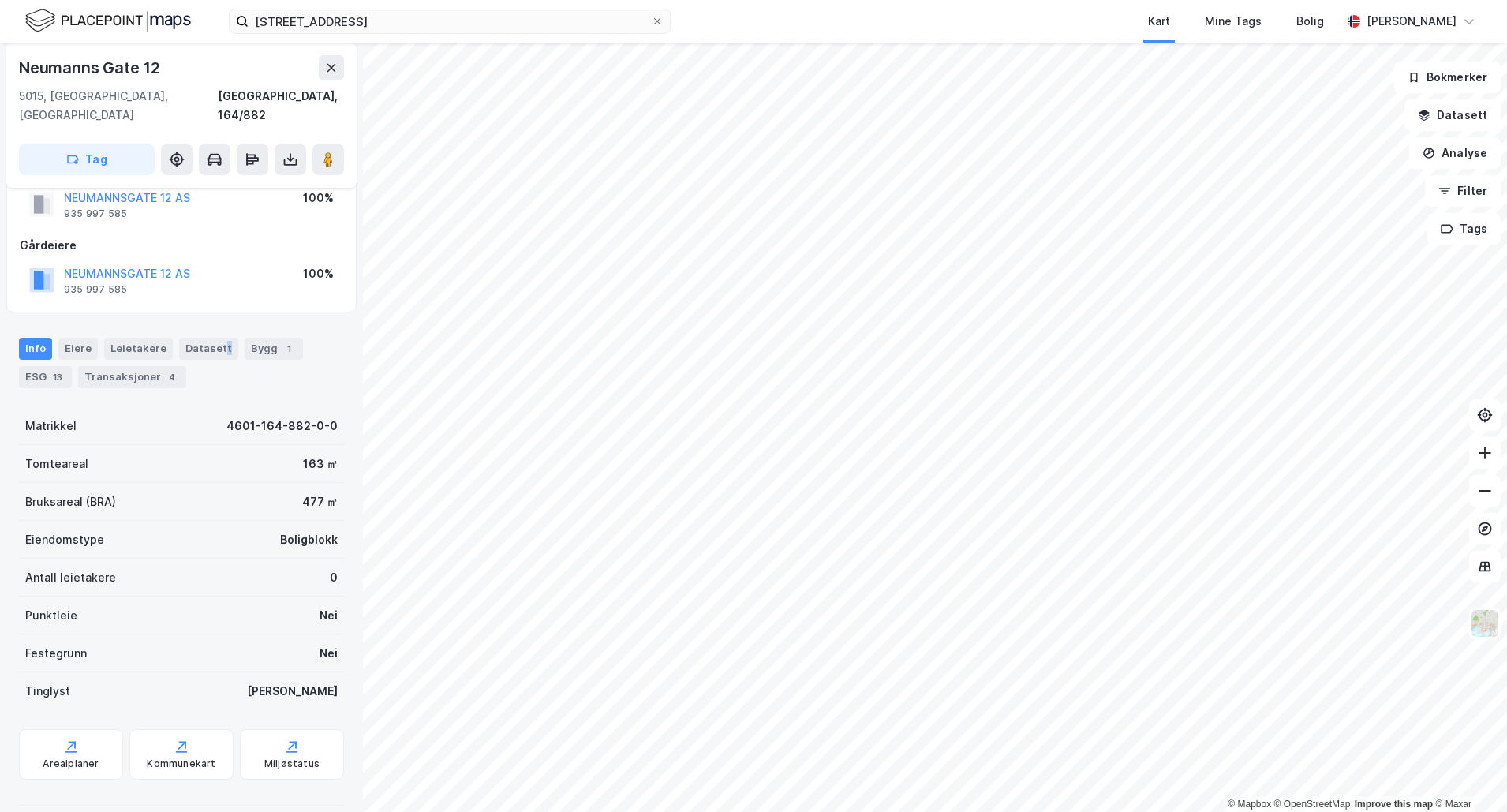
click at [219, 337] on div "Datasett" at bounding box center [208, 348] width 59 height 22
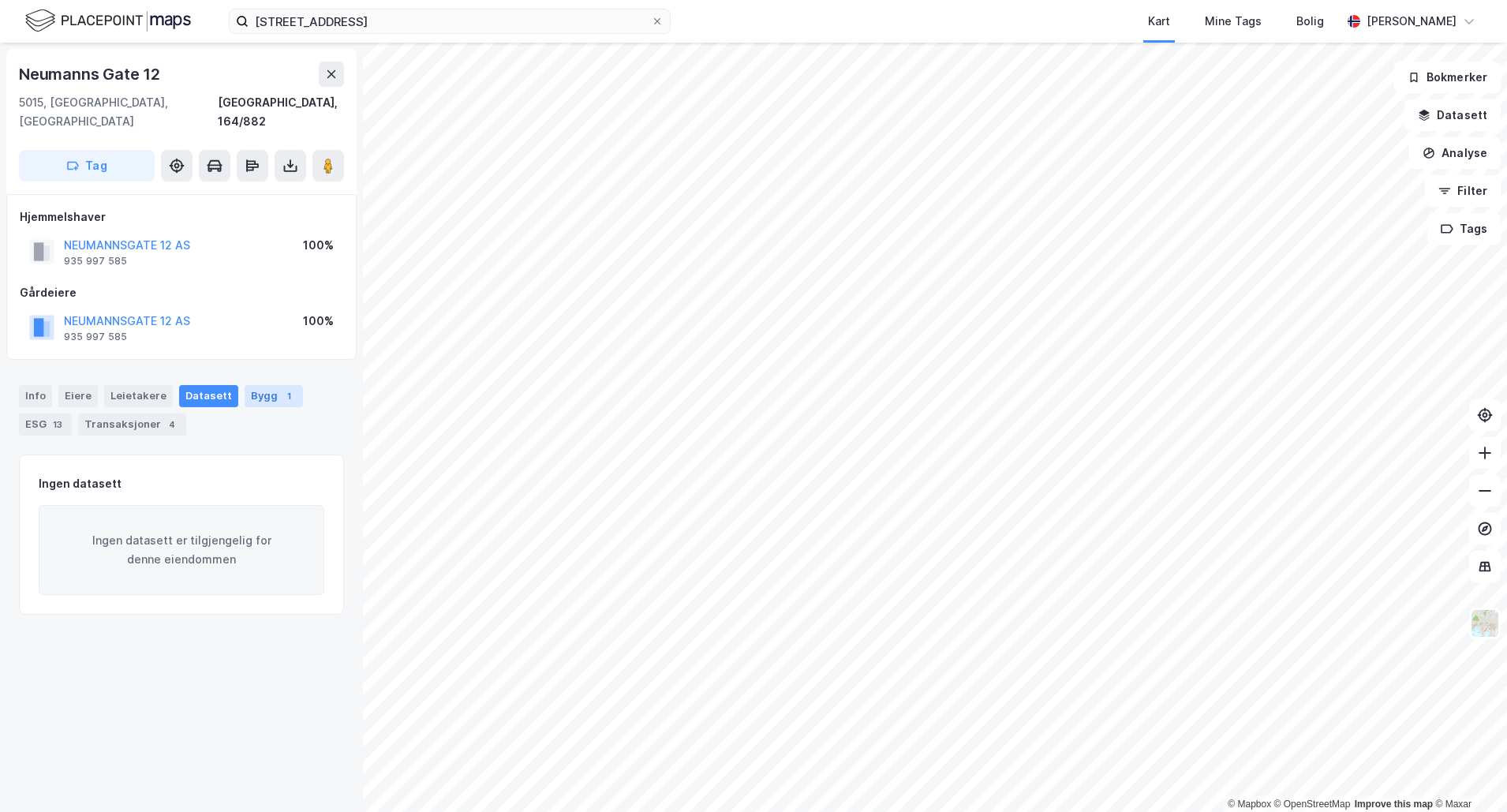
drag, startPoint x: 219, startPoint y: 330, endPoint x: 254, endPoint y: 368, distance: 51.7
click at [254, 385] on div "Bygg 1" at bounding box center [273, 395] width 58 height 22
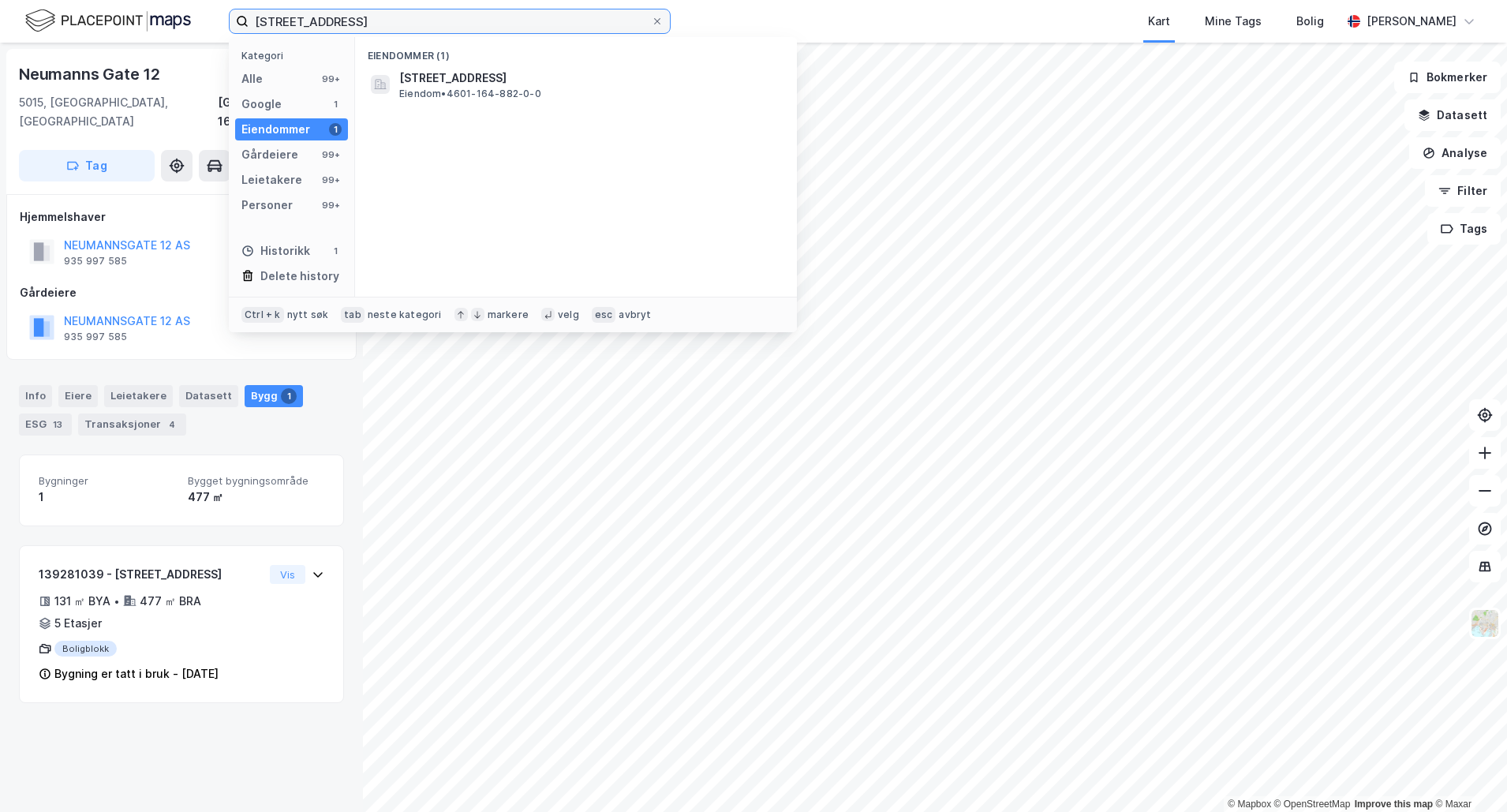
drag, startPoint x: 387, startPoint y: 25, endPoint x: 152, endPoint y: 15, distance: 235.2
click at [152, 15] on div "Neumanns gate 12 Kategori Alle 99+ Google 1 Eiendommer 1 Gårdeiere 99+ Leietake…" at bounding box center [754, 21] width 1507 height 42
paste input "Furubakken 3"
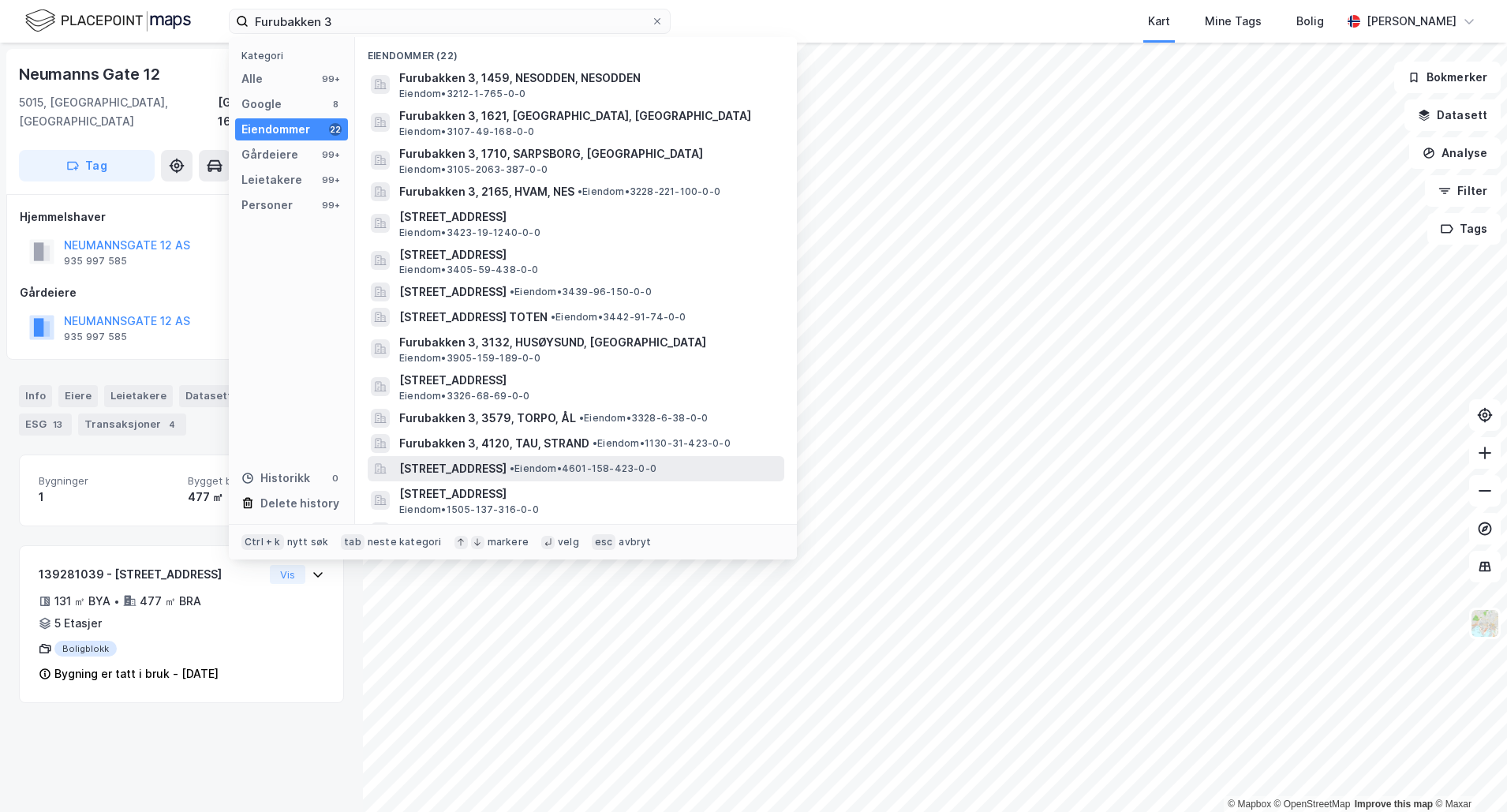
click at [507, 462] on span "Furubakken 3, 5057, BERGEN, BERGEN" at bounding box center [453, 468] width 107 height 19
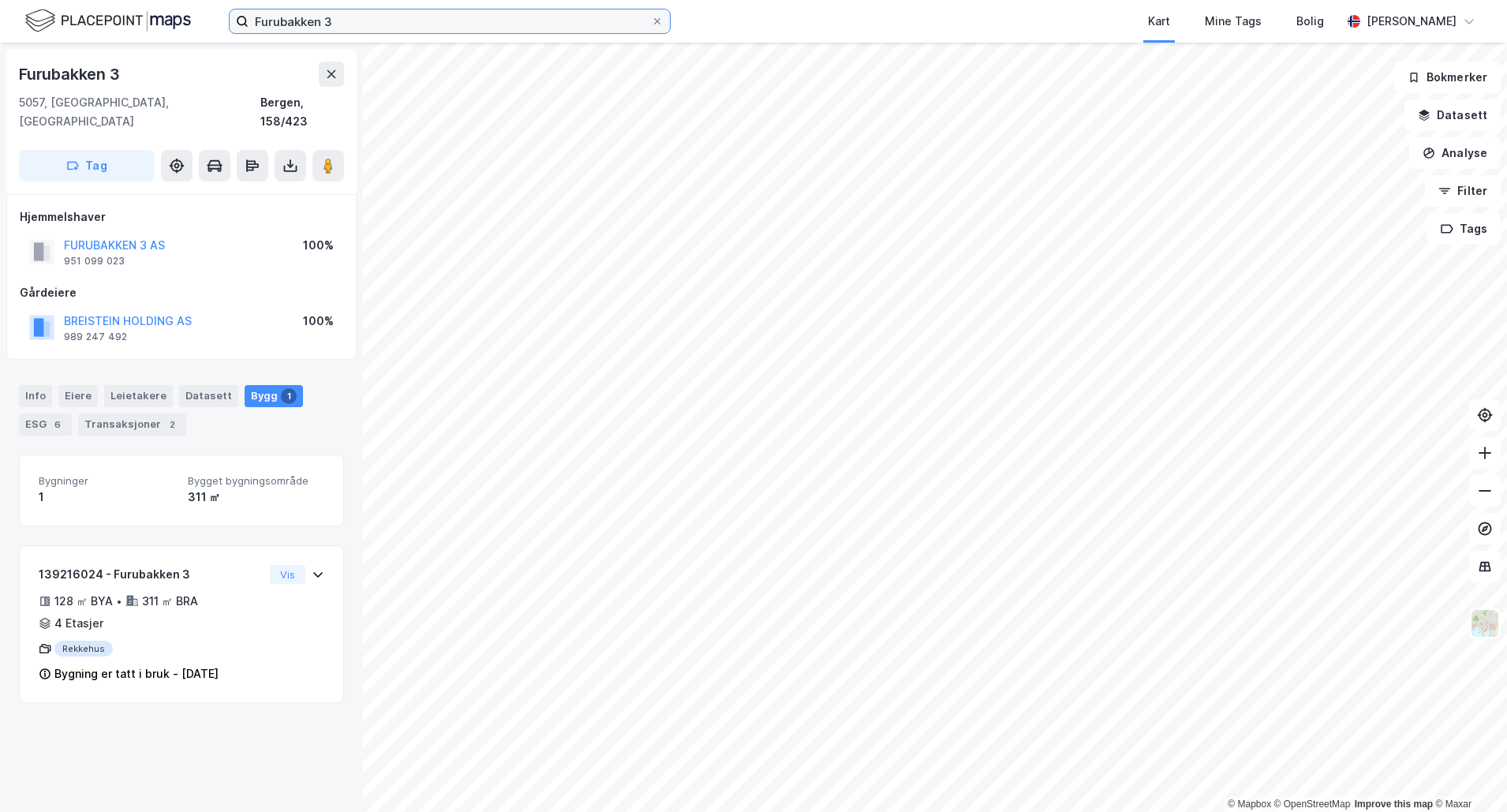
click at [377, 21] on input "Furubakken 3" at bounding box center [449, 21] width 402 height 24
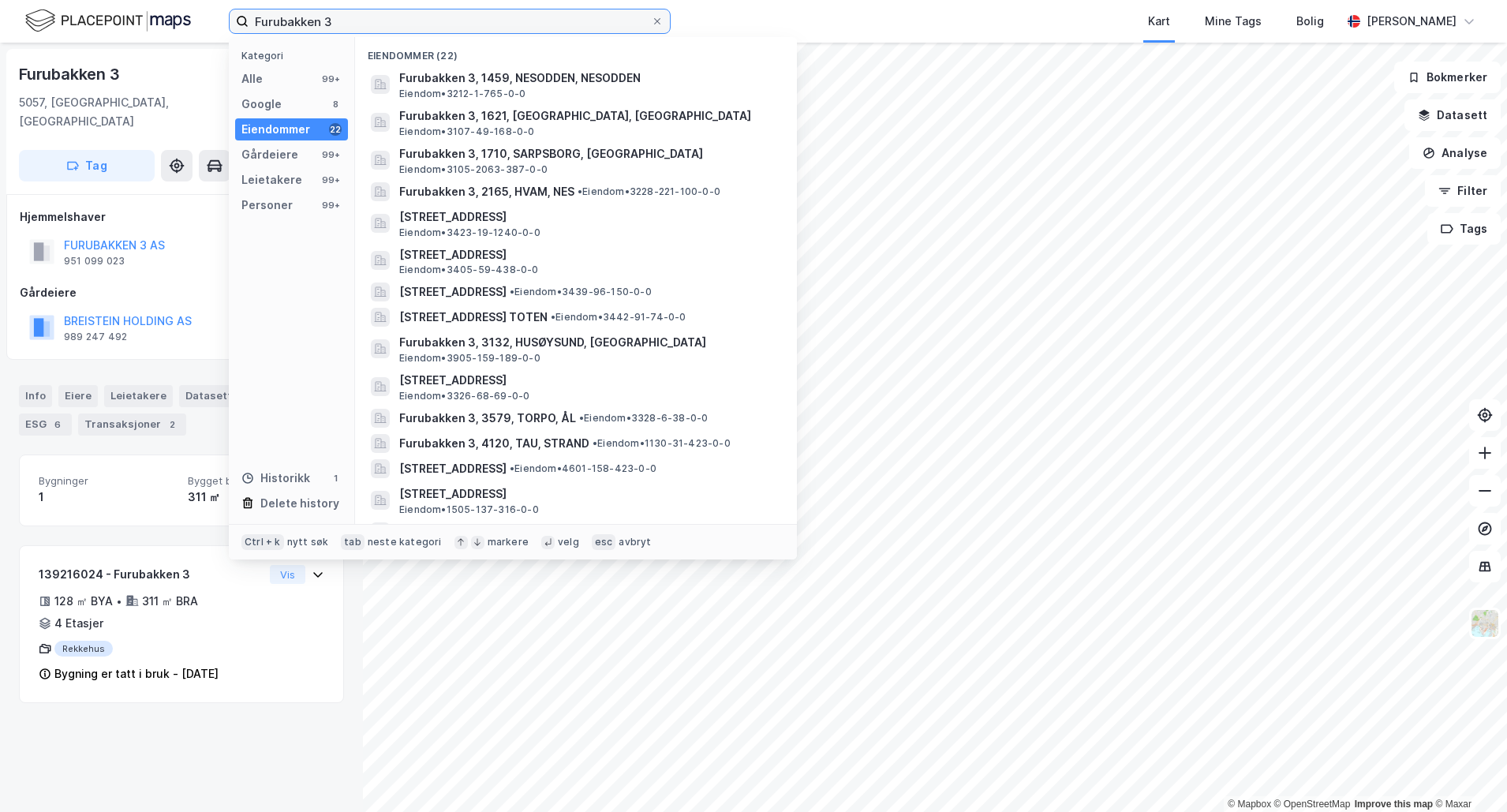
drag, startPoint x: 530, startPoint y: 25, endPoint x: 163, endPoint y: 29, distance: 367.0
click at [163, 29] on div "Furubakken 3 Kategori Alle 99+ Google 8 Eiendommer 22 Gårdeiere 99+ Leietakere …" at bounding box center [754, 21] width 1507 height 42
paste input "Nygårdsgaten 64"
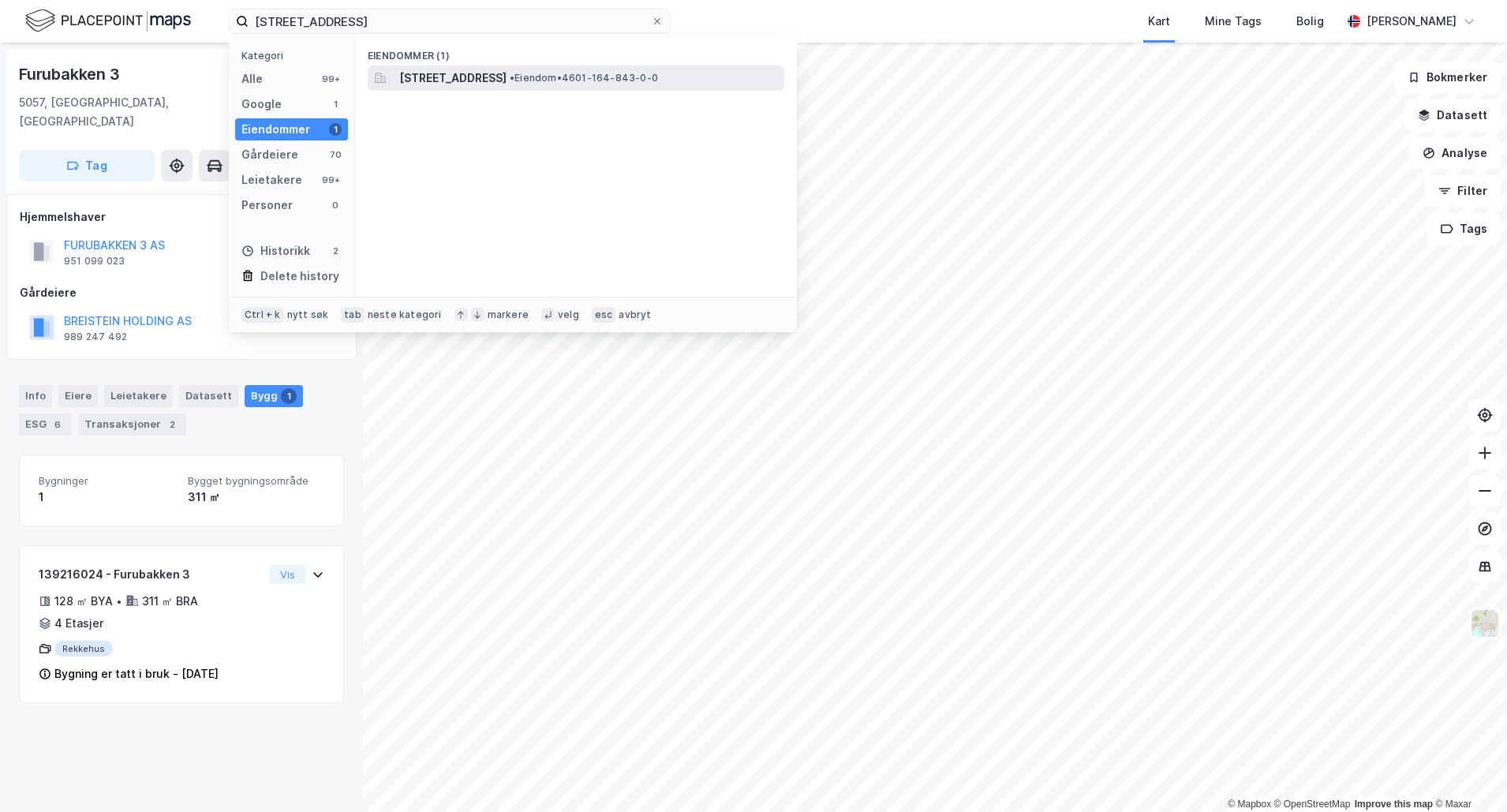
click at [507, 75] on span "Nygårdsgaten 64, 5008, BERGEN, BERGEN" at bounding box center [453, 78] width 107 height 19
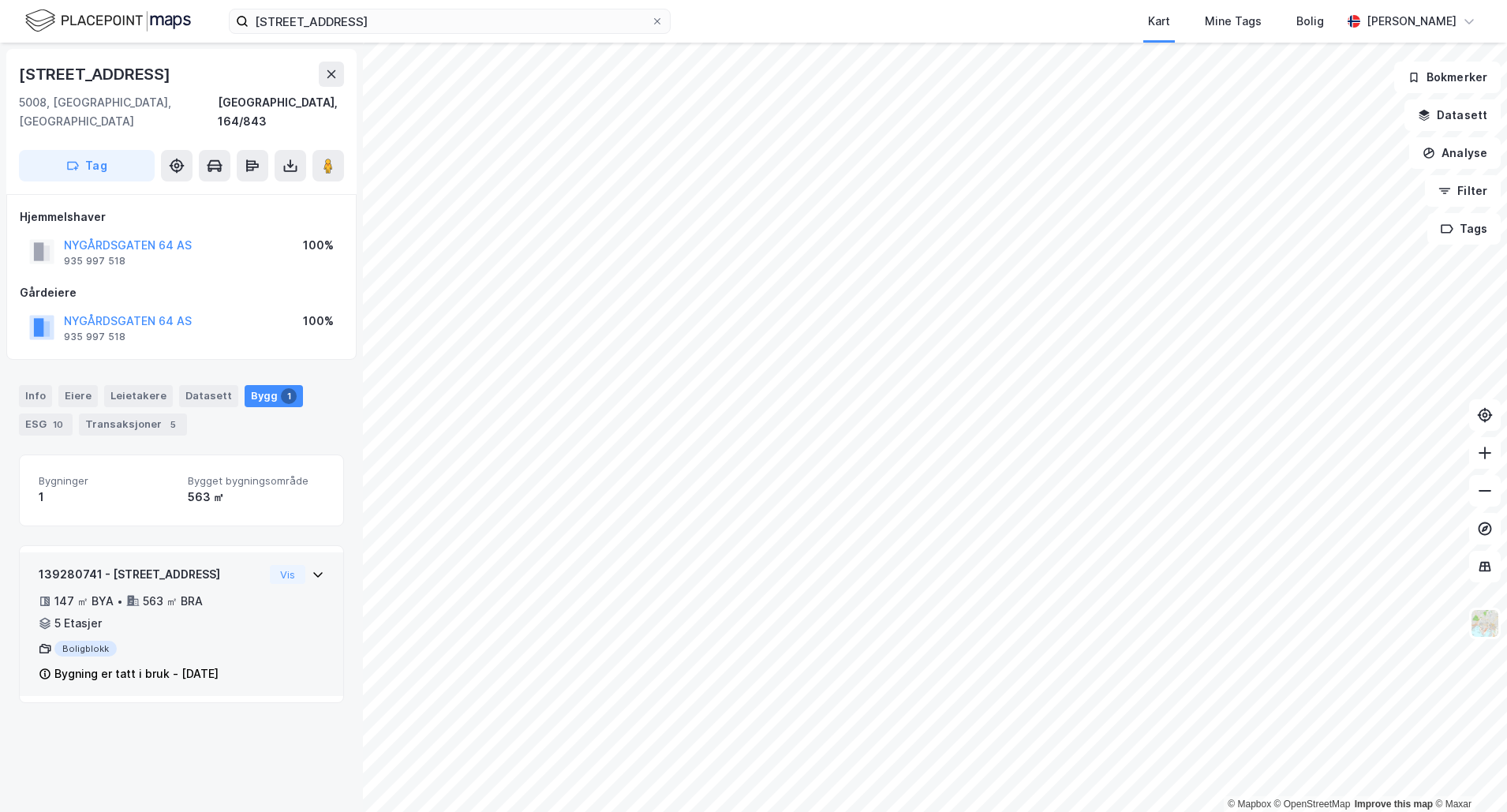
click at [293, 567] on div "139280741 - Nygårdsgaten 64 147 ㎡ BYA • 563 ㎡ BRA • 5 Etasjer Boligblokk Bygnin…" at bounding box center [181, 630] width 286 height 131
click at [311, 568] on icon at bounding box center [317, 573] width 12 height 12
click at [275, 564] on button "Vis" at bounding box center [287, 573] width 35 height 19
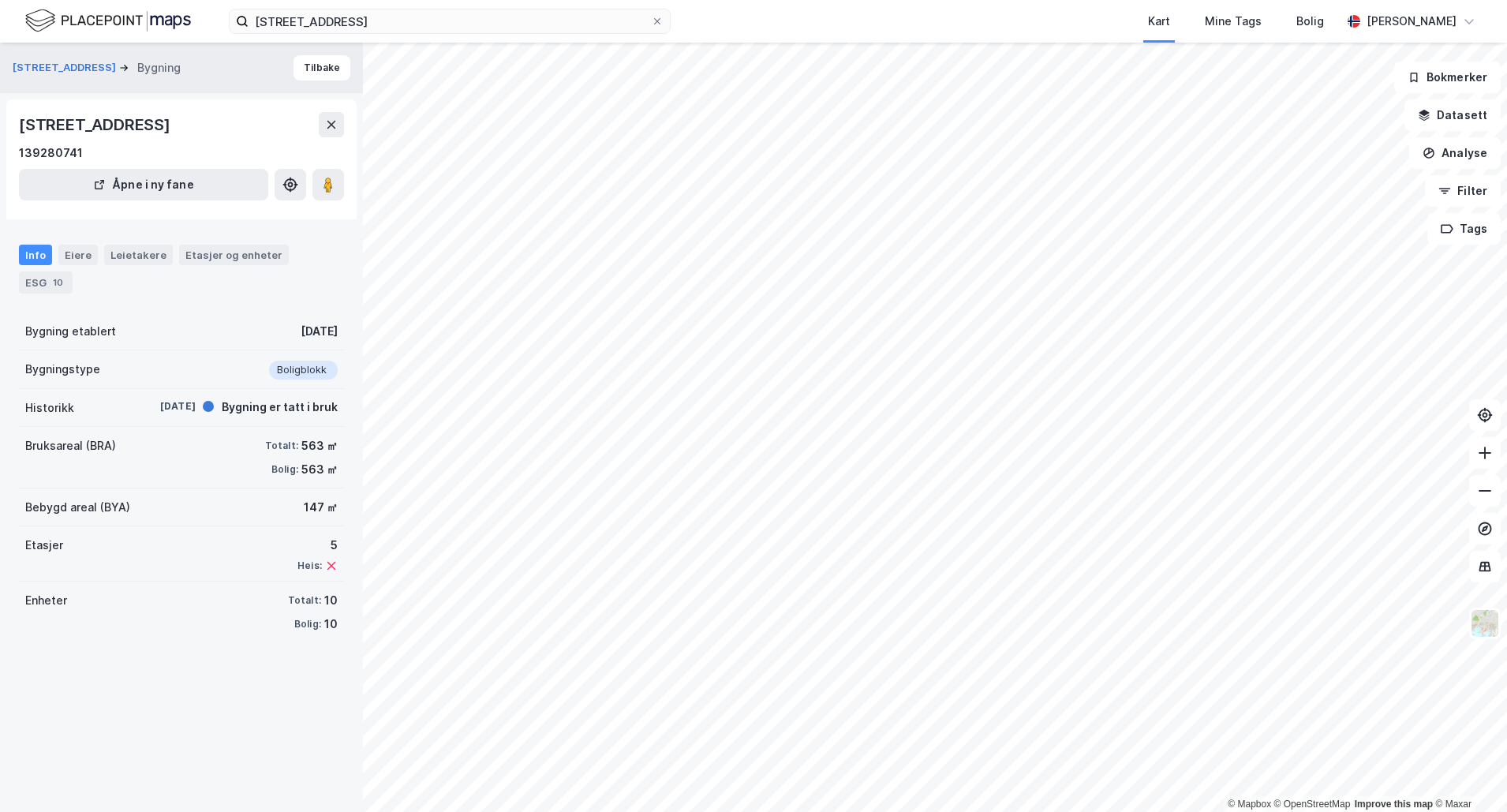
click at [307, 442] on div "563 ㎡" at bounding box center [320, 445] width 36 height 19
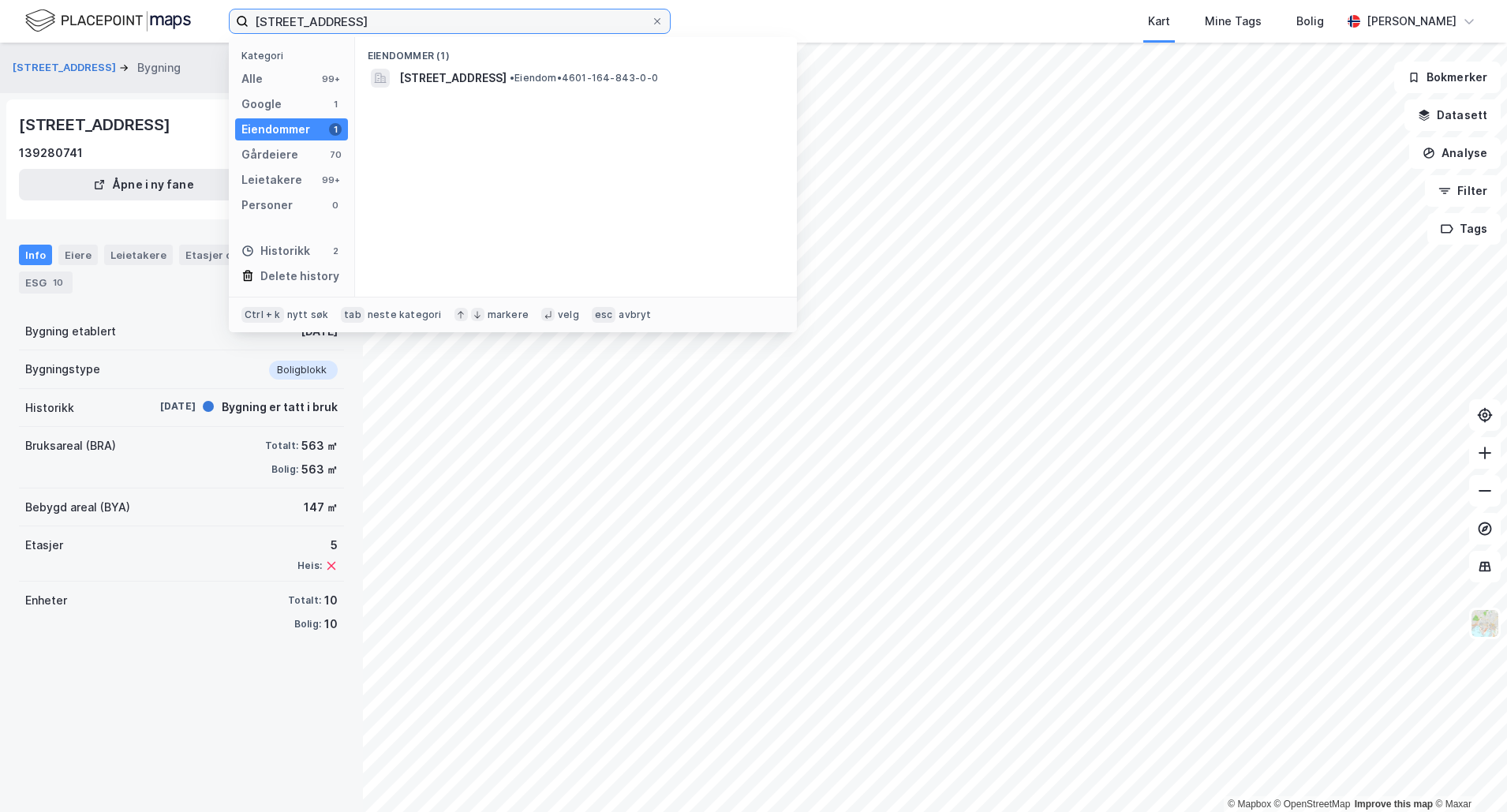
drag, startPoint x: 423, startPoint y: 25, endPoint x: 143, endPoint y: 28, distance: 280.0
click at [143, 28] on div "Nygårdsgaten 64 Kategori Alle 99+ Google 1 Eiendommer 1 Gårdeiere 70 Leietakere…" at bounding box center [754, 21] width 1507 height 42
paste input "Fosswinckels gate 65"
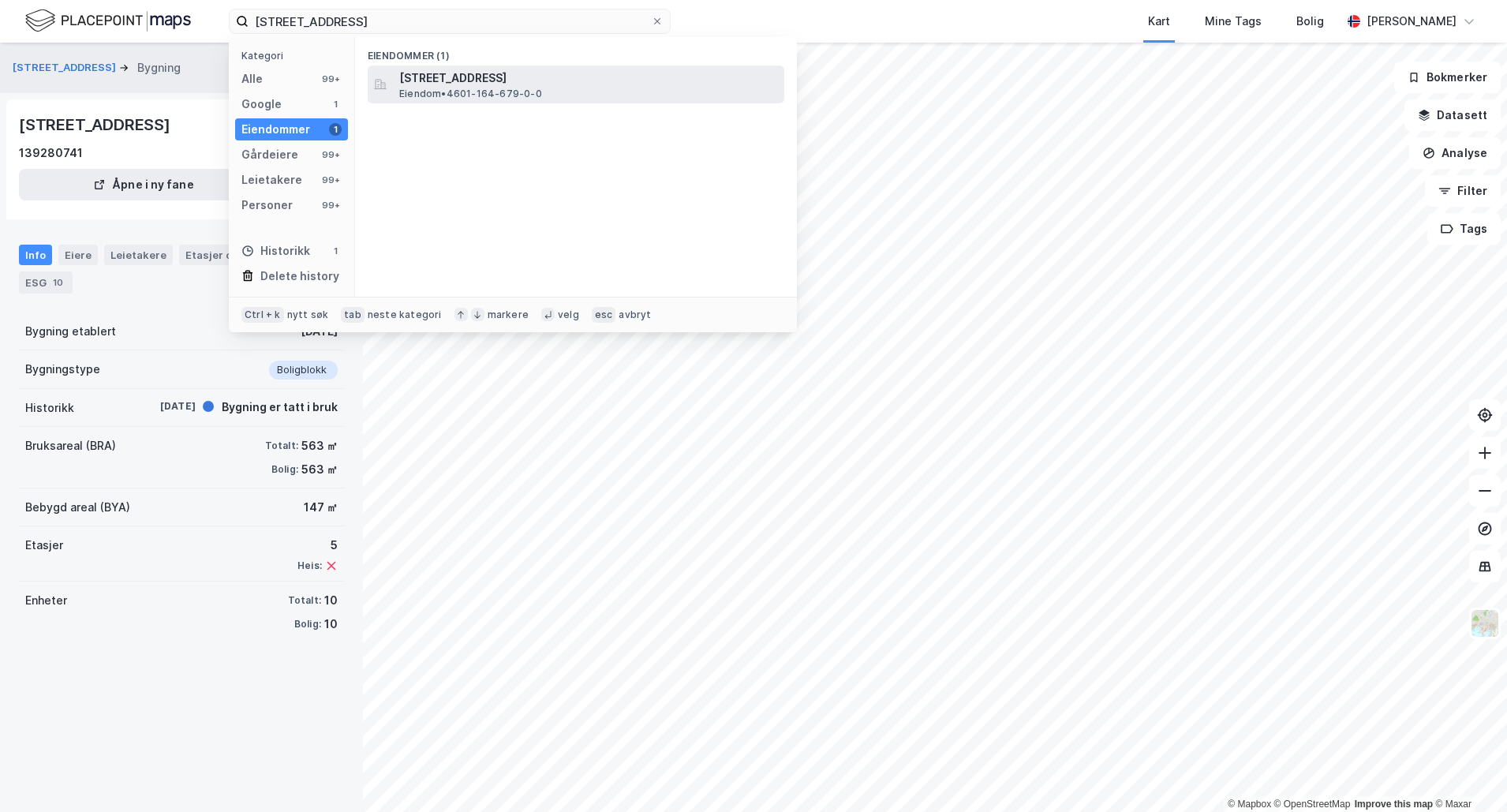
click at [435, 89] on span "Eiendom • 4601-164-679-0-0" at bounding box center [471, 93] width 143 height 12
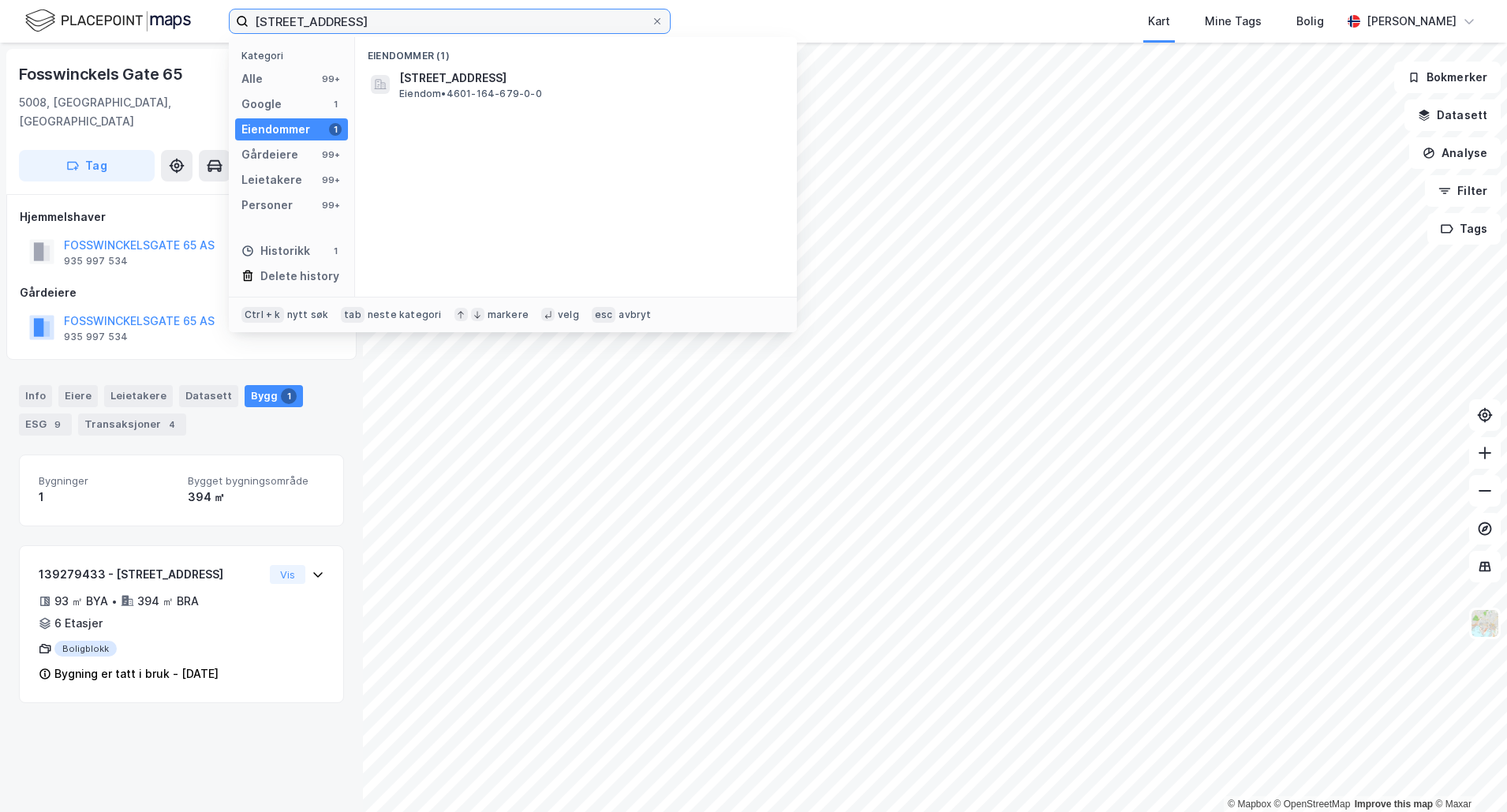
drag, startPoint x: 399, startPoint y: 31, endPoint x: 147, endPoint y: 27, distance: 252.0
click at [147, 27] on div "Fosswinckels gate 65 Kategori Alle 99+ Google 1 Eiendommer 1 Gårdeiere 99+ Leie…" at bounding box center [754, 21] width 1507 height 42
paste input "Neumanns gate 12:"
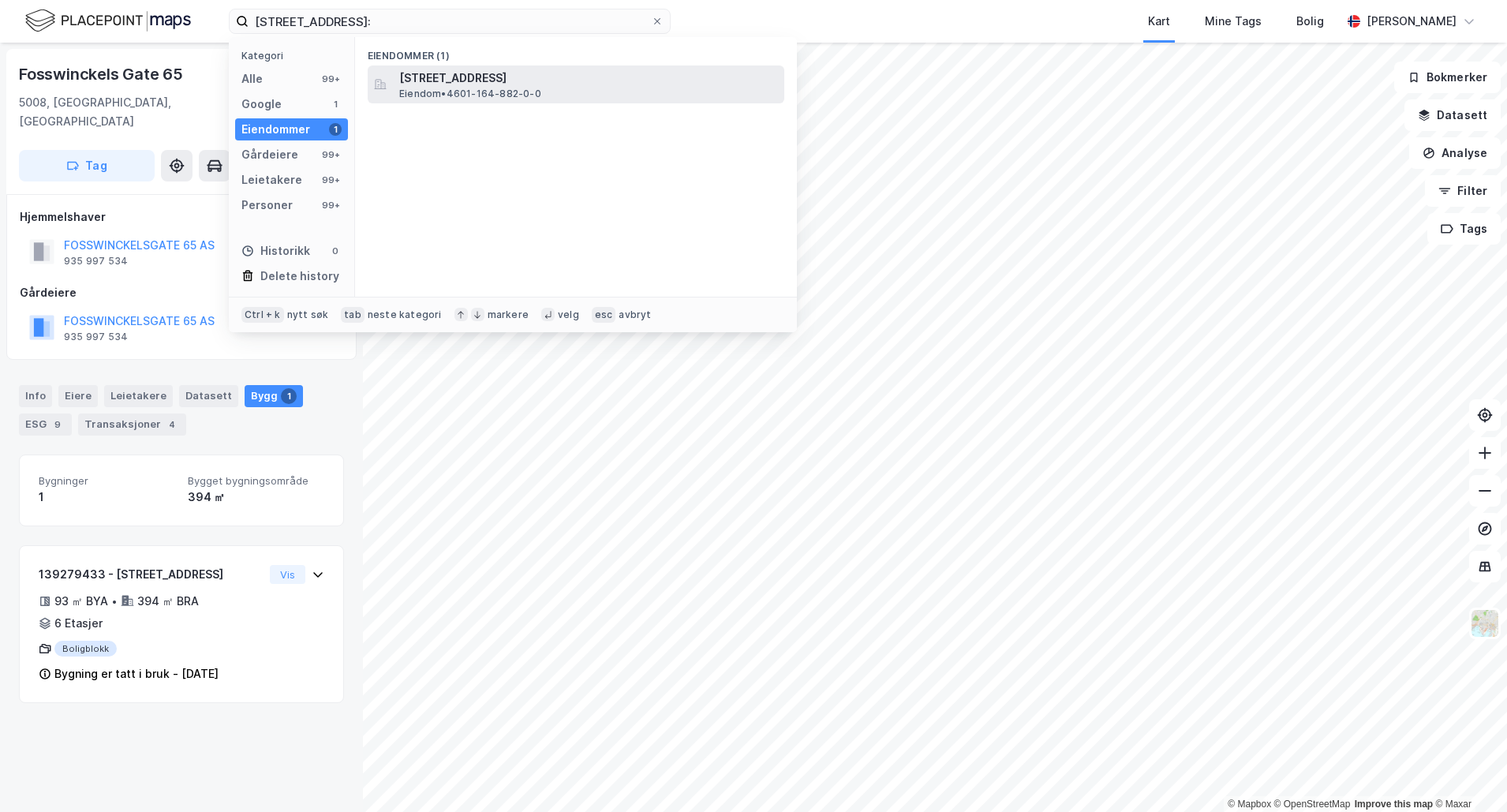
click at [540, 78] on span "Neumanns gate 12, 5015, BERGEN, BERGEN" at bounding box center [588, 78] width 378 height 19
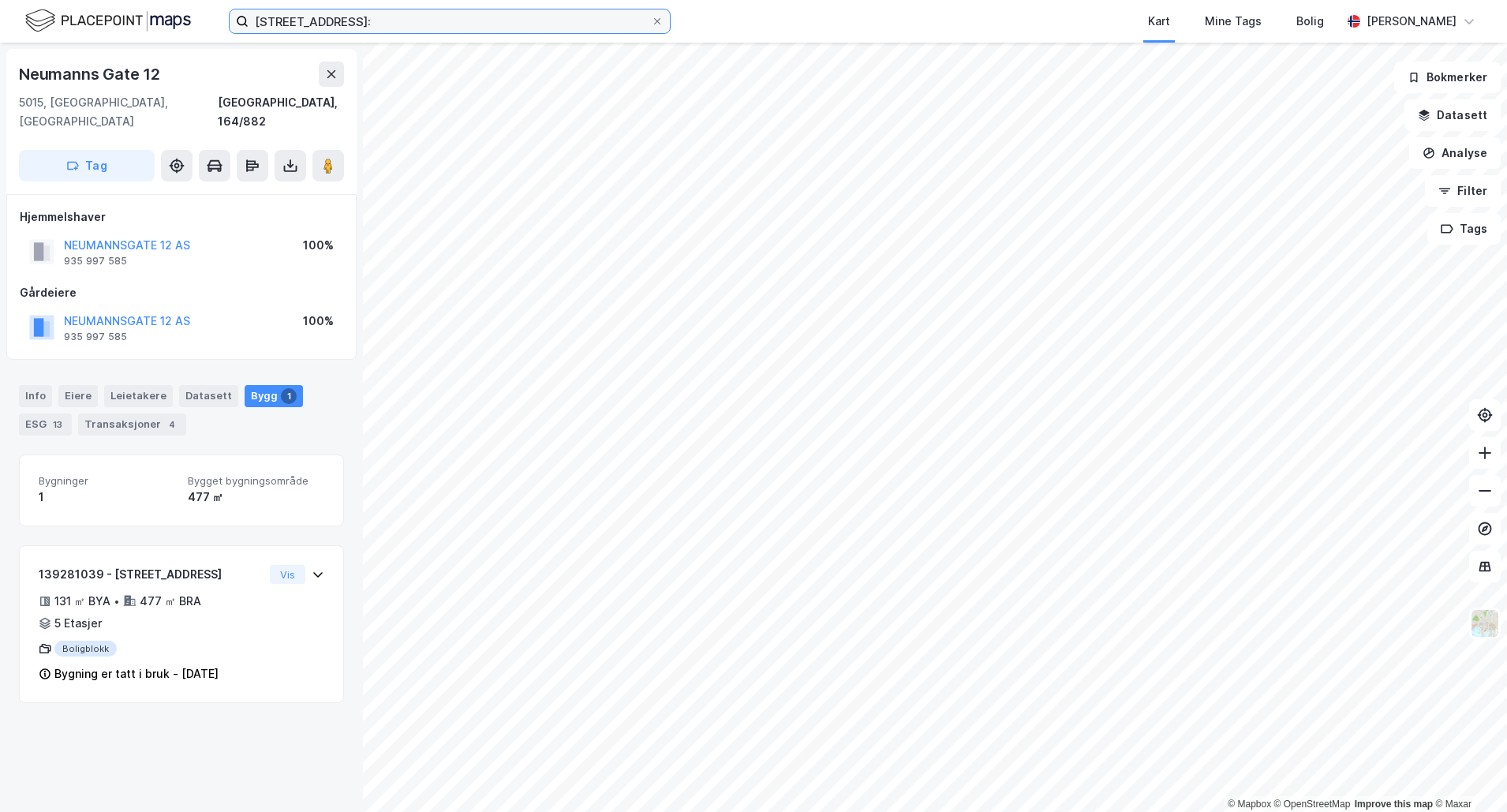
drag, startPoint x: 395, startPoint y: 22, endPoint x: 148, endPoint y: 26, distance: 247.0
click at [148, 26] on div "Neumanns gate 12: Kart Mine Tags Bolig Nico Fajarillo" at bounding box center [754, 21] width 1507 height 42
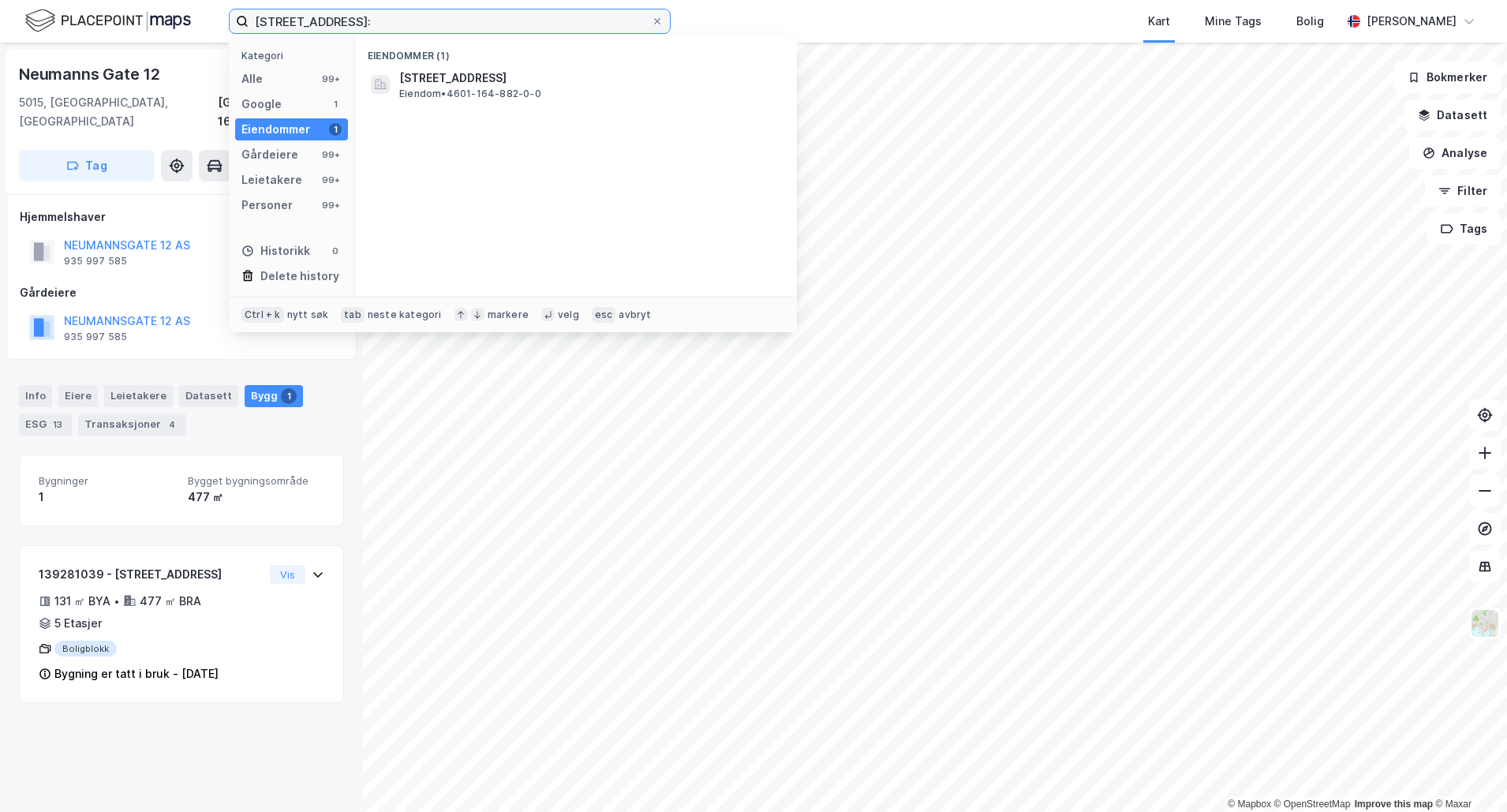
paste input "Furubakken 3"
type input "Furubakken 3"
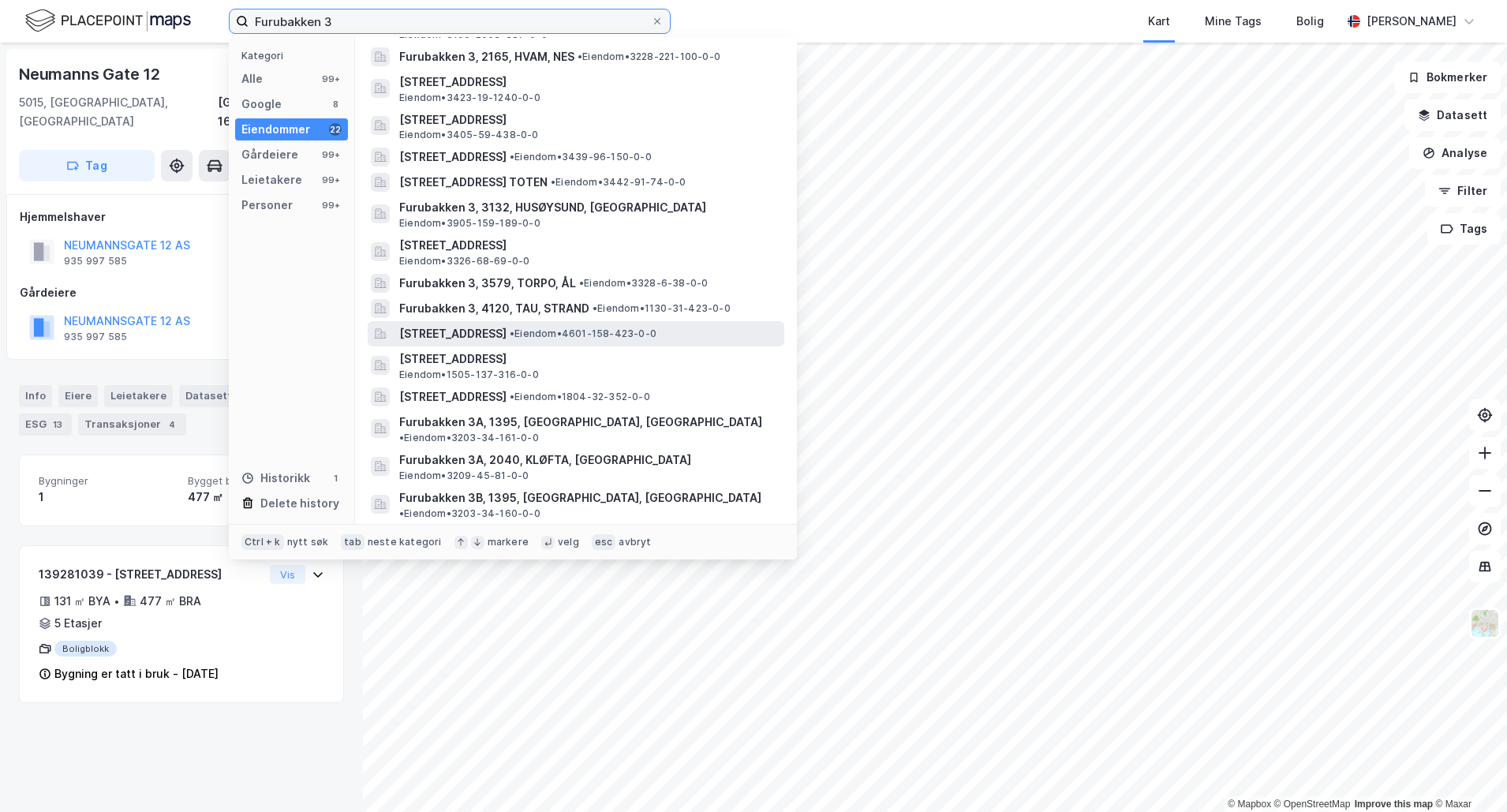
scroll to position [24, 0]
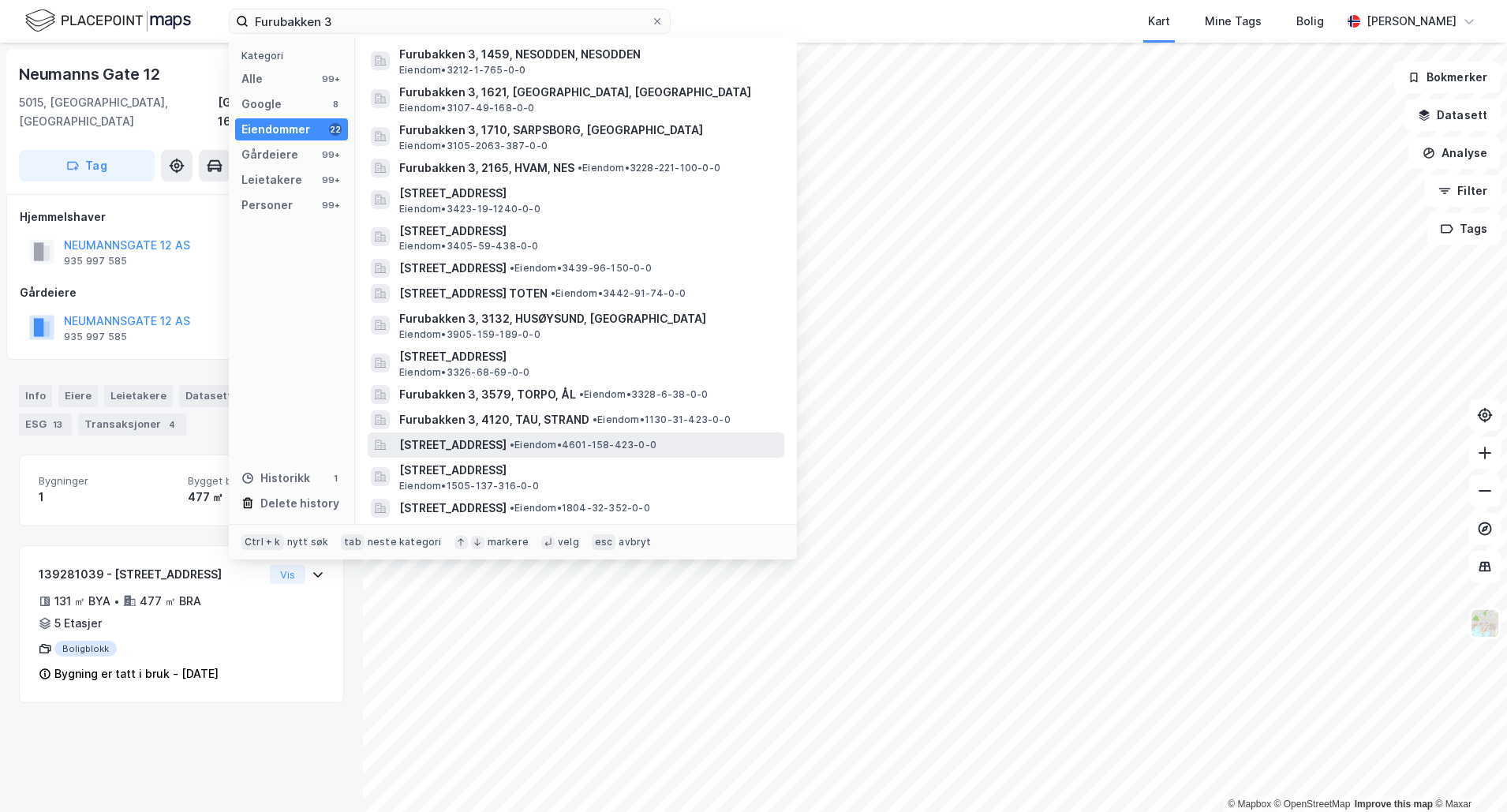
click at [634, 444] on span "• Eiendom • 4601-158-423-0-0" at bounding box center [584, 444] width 147 height 12
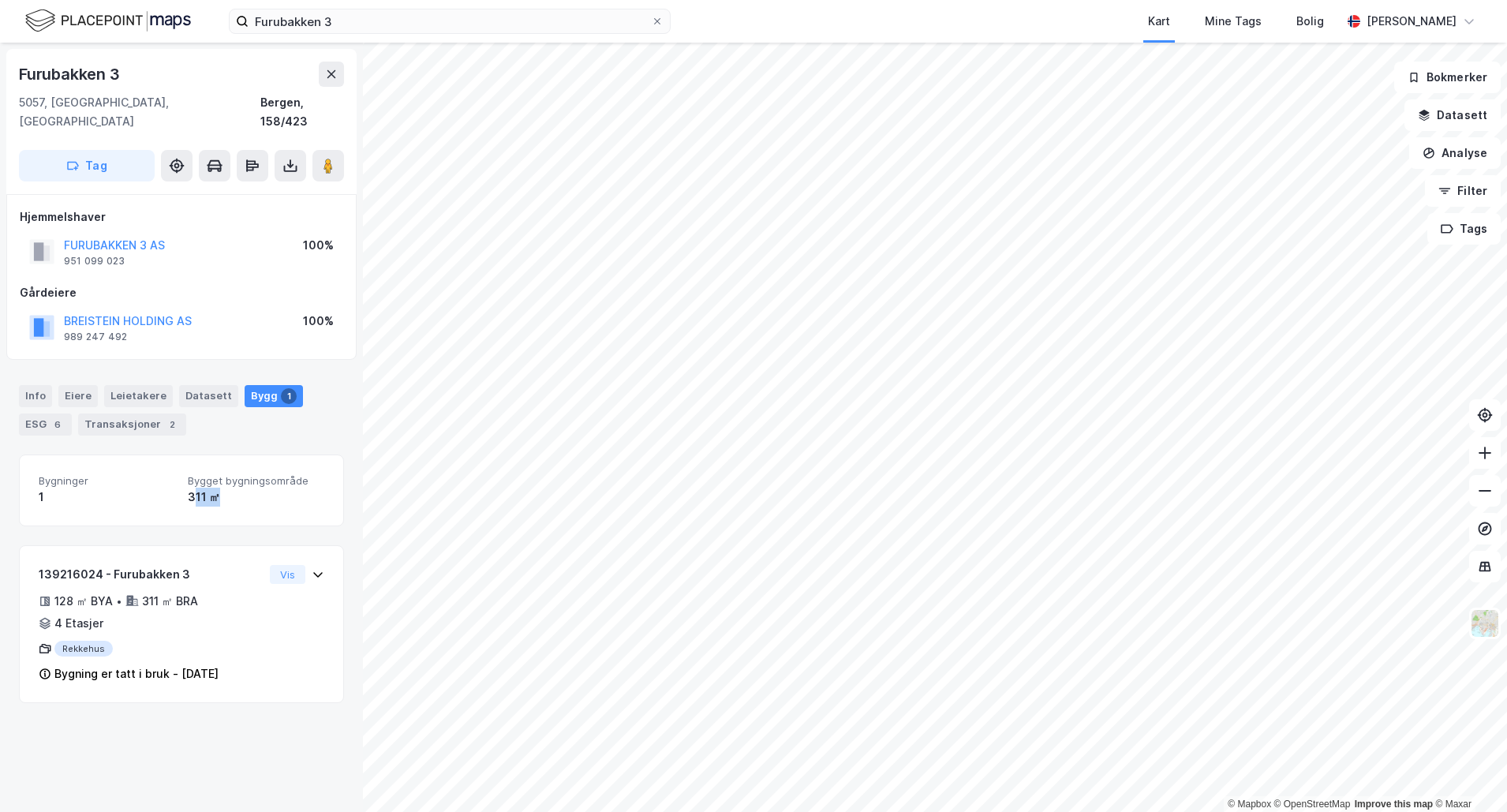
drag, startPoint x: 210, startPoint y: 483, endPoint x: 190, endPoint y: 477, distance: 20.9
click at [190, 488] on div "311 ㎡" at bounding box center [256, 497] width 136 height 19
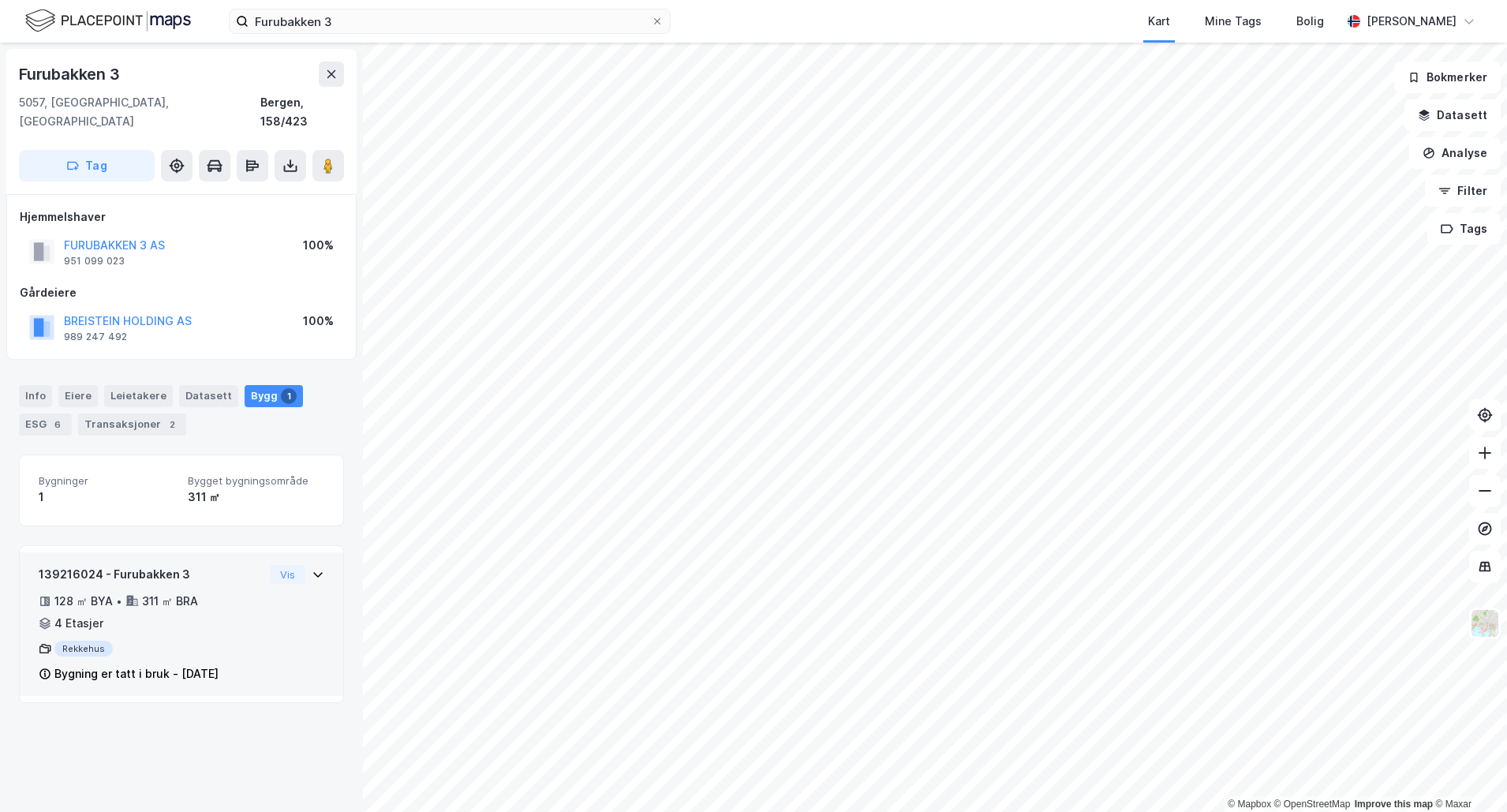
drag, startPoint x: 190, startPoint y: 477, endPoint x: 198, endPoint y: 542, distance: 65.5
click at [198, 552] on div "139216024 - Furubakken 3 128 ㎡ BYA • 311 ㎡ BRA • 4 Etasjer Rekkehus Bygning er …" at bounding box center [181, 624] width 324 height 144
